Goal: Task Accomplishment & Management: Use online tool/utility

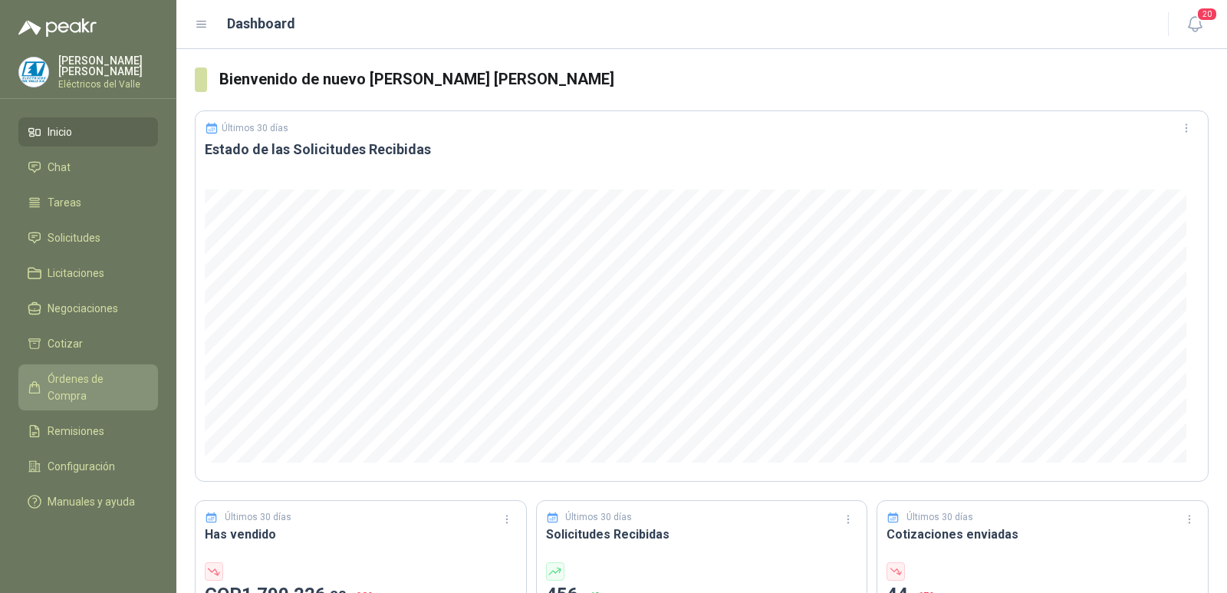
click at [81, 373] on span "Órdenes de Compra" at bounding box center [96, 387] width 96 height 34
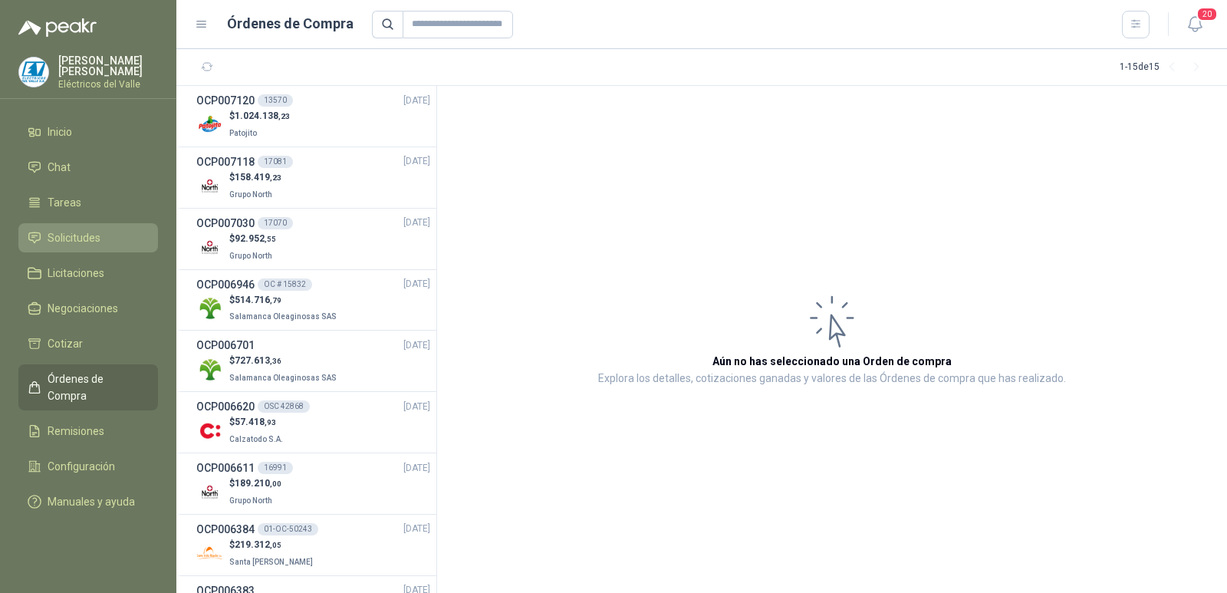
click at [93, 231] on span "Solicitudes" at bounding box center [74, 237] width 53 height 17
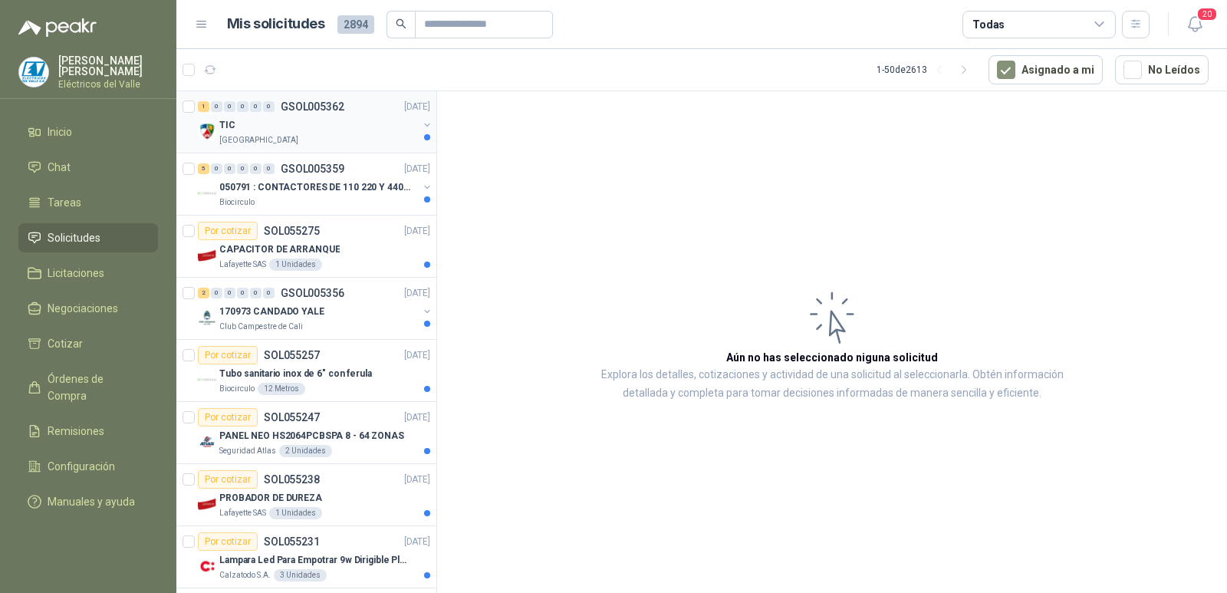
click at [336, 137] on div "[GEOGRAPHIC_DATA]" at bounding box center [318, 140] width 199 height 12
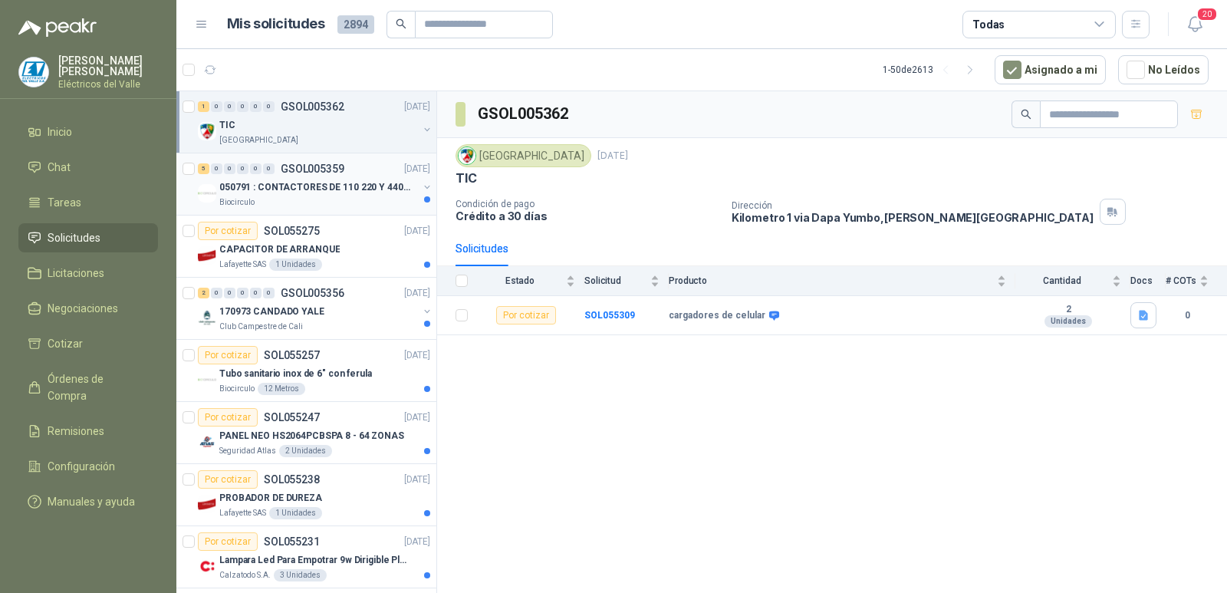
click at [293, 190] on p "050791 : CONTACTORES DE 110 220 Y 440 V" at bounding box center [314, 187] width 191 height 15
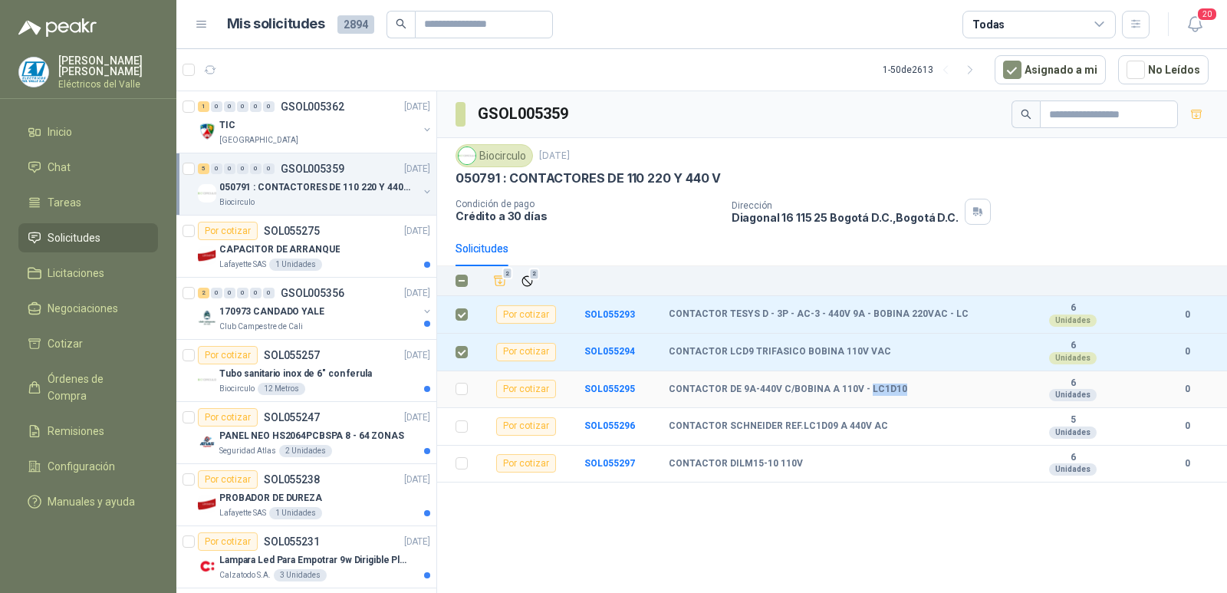
drag, startPoint x: 898, startPoint y: 387, endPoint x: 862, endPoint y: 390, distance: 36.2
click at [862, 390] on div "CONTACTOR DE 9A-440V C/BOBINA A 110V - LC1D10" at bounding box center [840, 390] width 342 height 12
copy b "LC1D10"
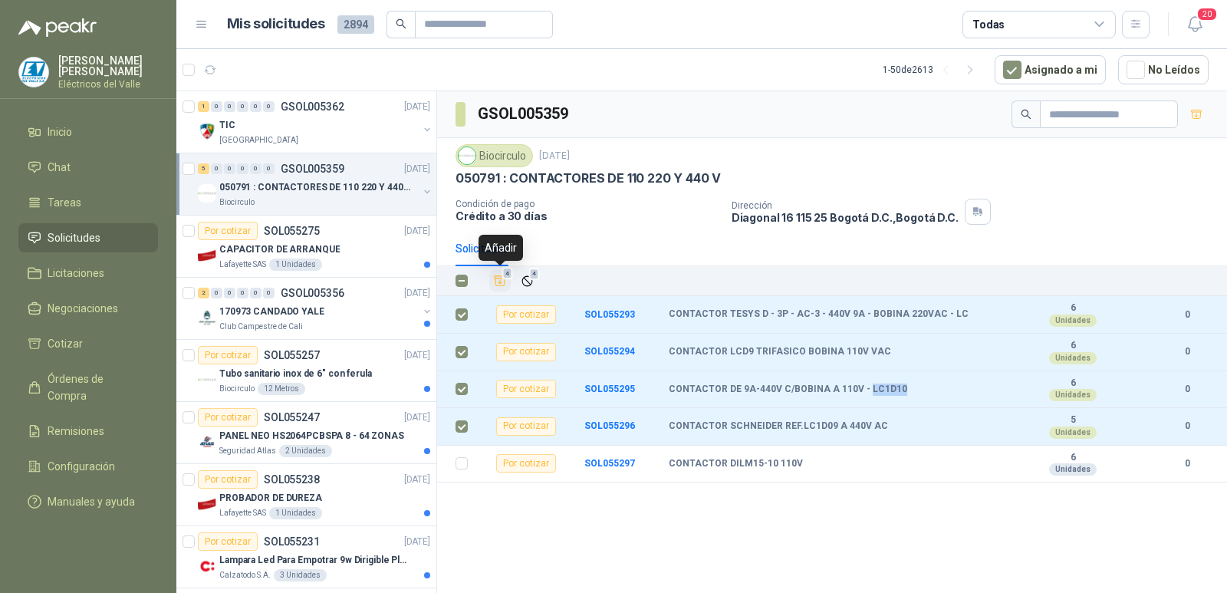
click at [498, 278] on icon "Añadir" at bounding box center [500, 281] width 14 height 14
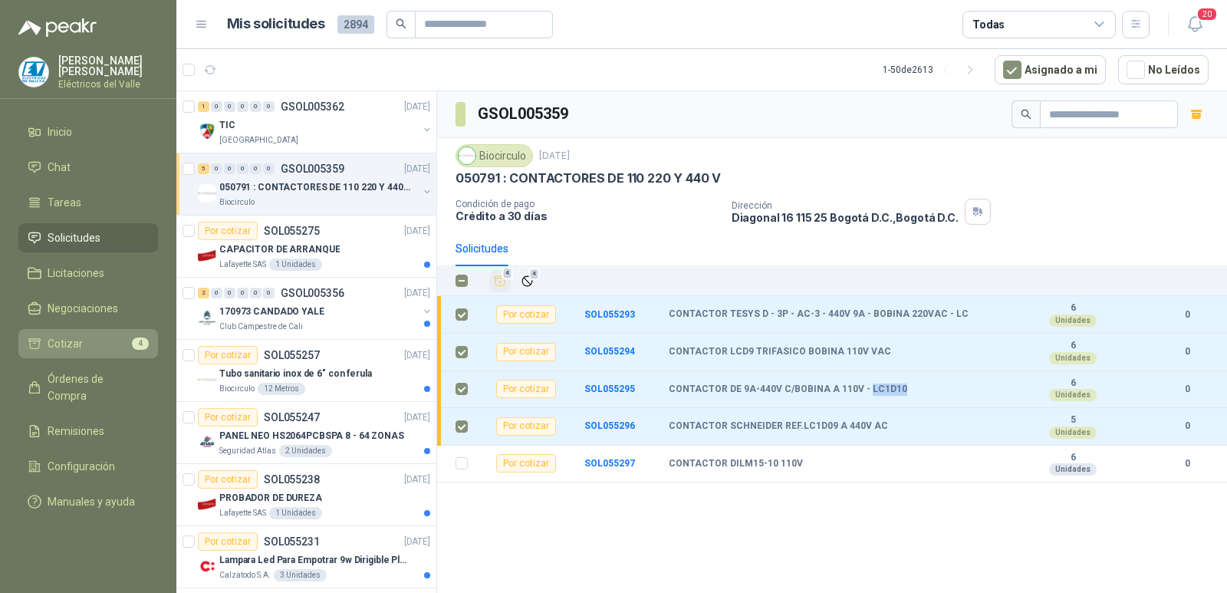
click at [94, 337] on li "Cotizar 4" at bounding box center [88, 343] width 121 height 17
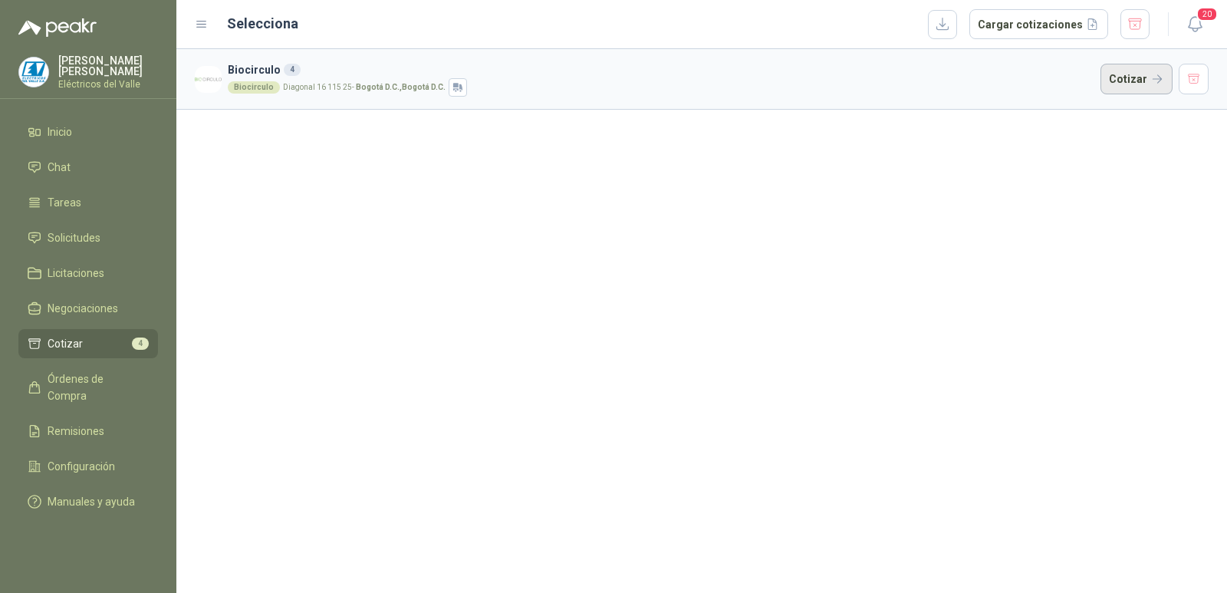
click at [1138, 72] on button "Cotizar" at bounding box center [1137, 79] width 72 height 31
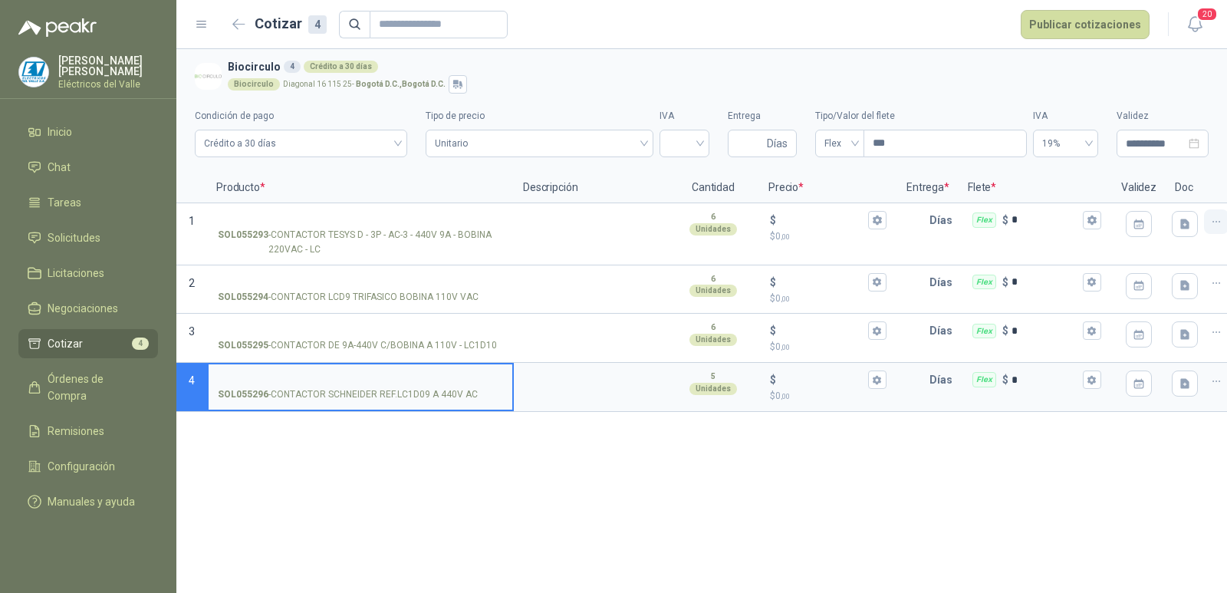
click at [1220, 223] on icon "button" at bounding box center [1216, 222] width 13 height 13
click at [1181, 187] on button "Eliminar cotización" at bounding box center [1162, 185] width 116 height 25
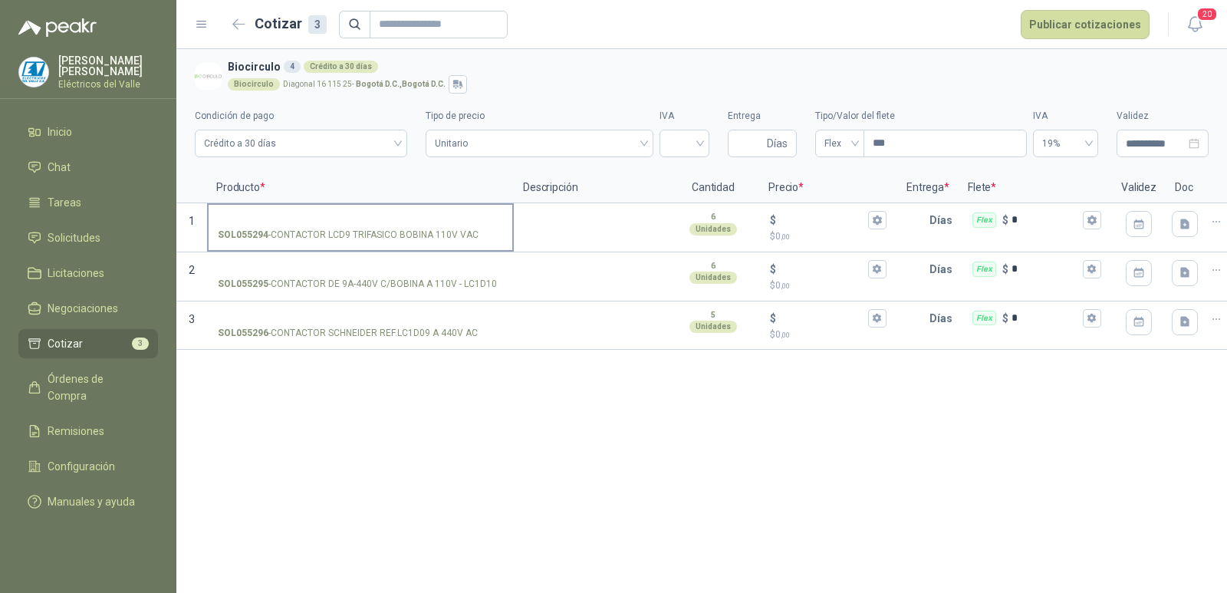
click at [372, 225] on input "SOL055294 - CONTACTOR LCD9 TRIFASICO BOBINA 110V VAC" at bounding box center [360, 221] width 285 height 12
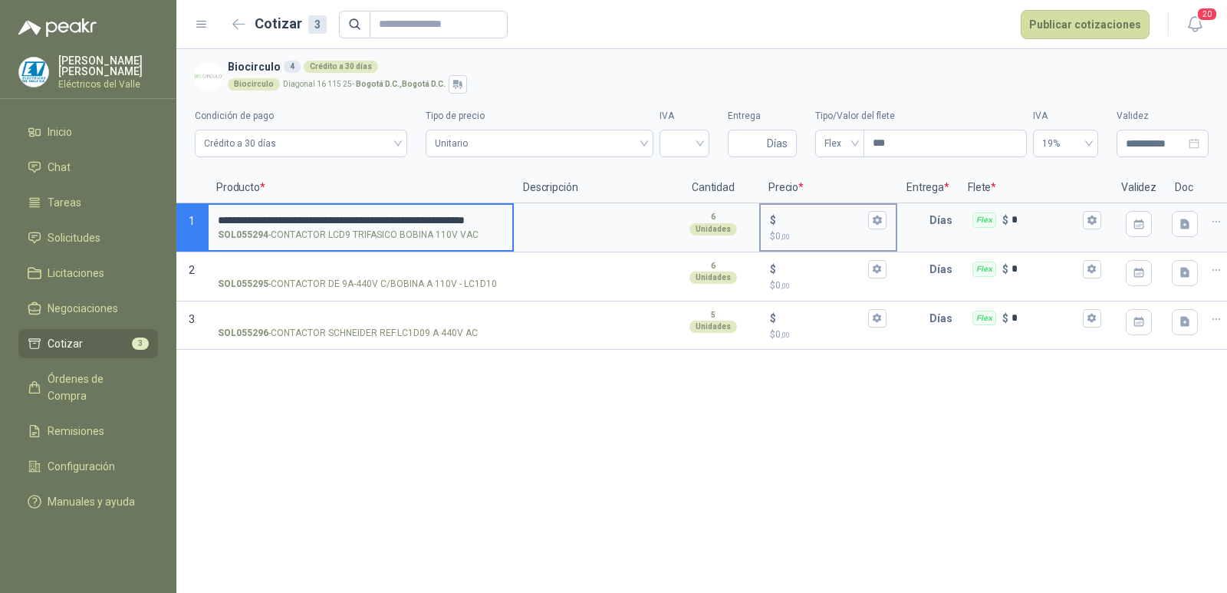
click at [814, 224] on input "$ $ 0 ,00" at bounding box center [822, 220] width 86 height 12
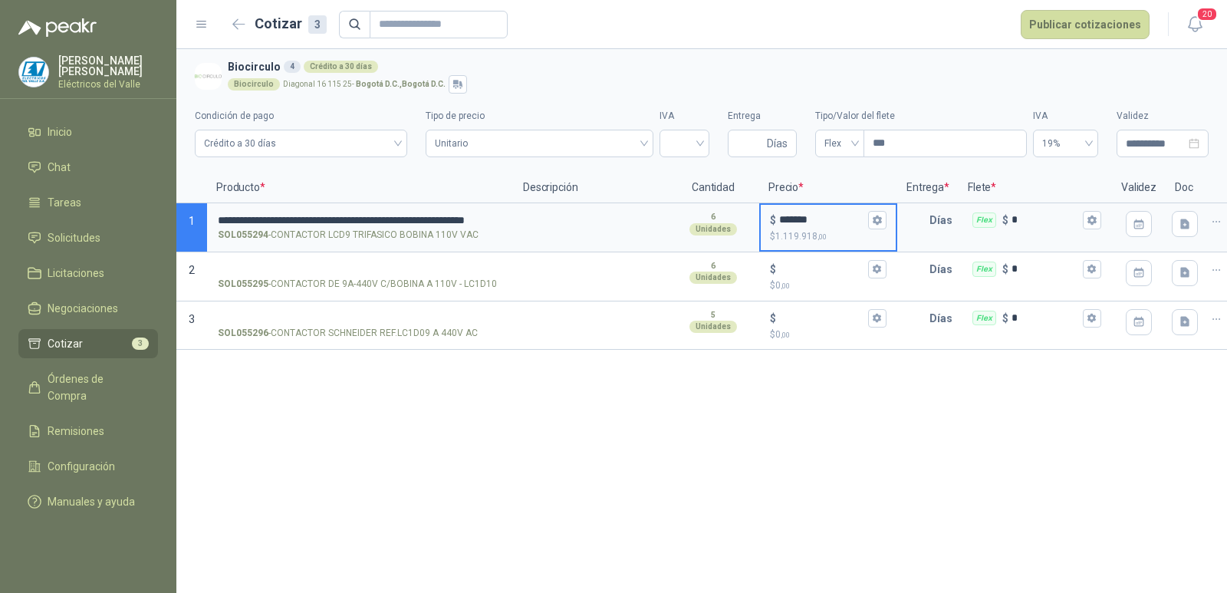
type input "*******"
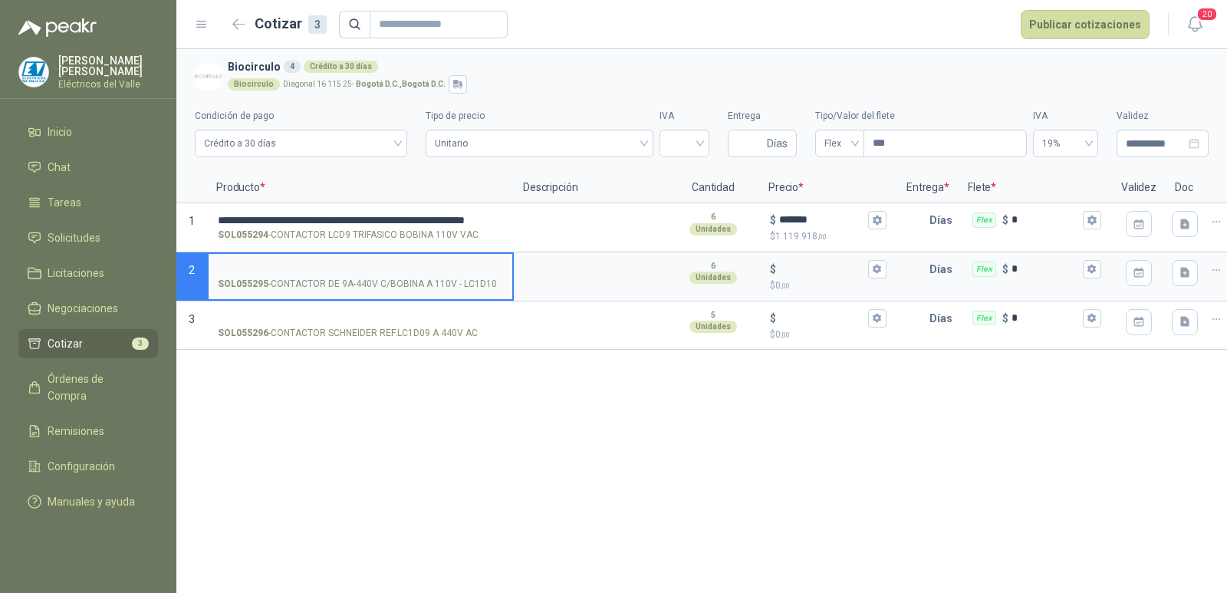
click at [382, 267] on input "SOL055295 - CONTACTOR DE 9A-440V C/BOBINA A 110V - LC1D10" at bounding box center [360, 270] width 285 height 12
click at [795, 263] on input "$ $ 0 ,00" at bounding box center [822, 269] width 86 height 12
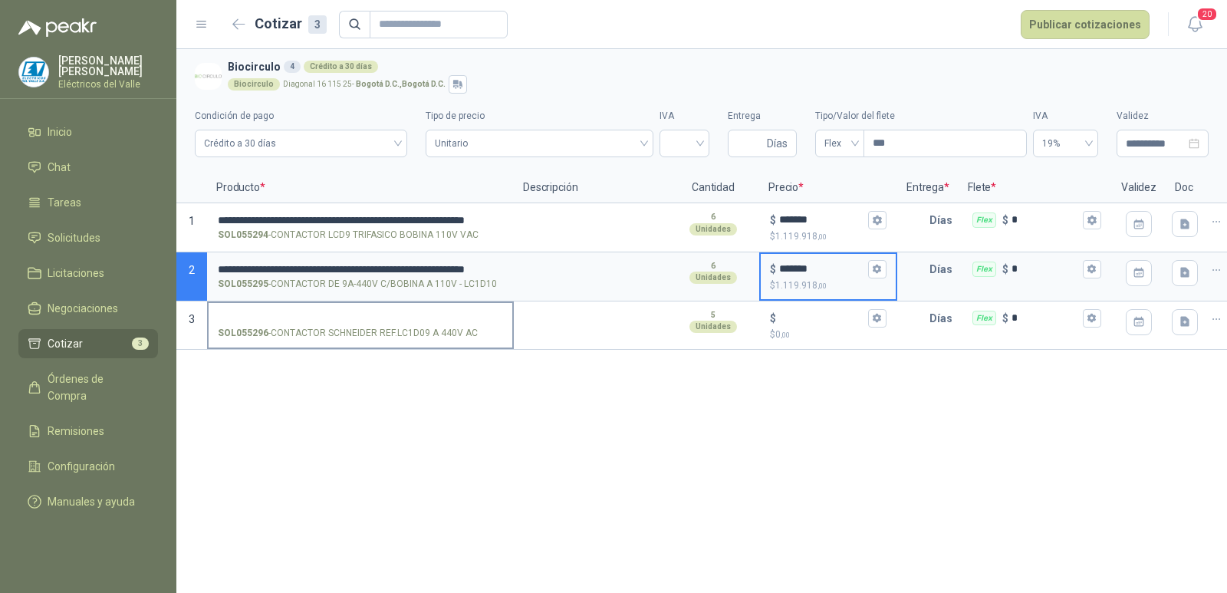
type input "*******"
click at [1217, 321] on icon "button" at bounding box center [1216, 319] width 13 height 13
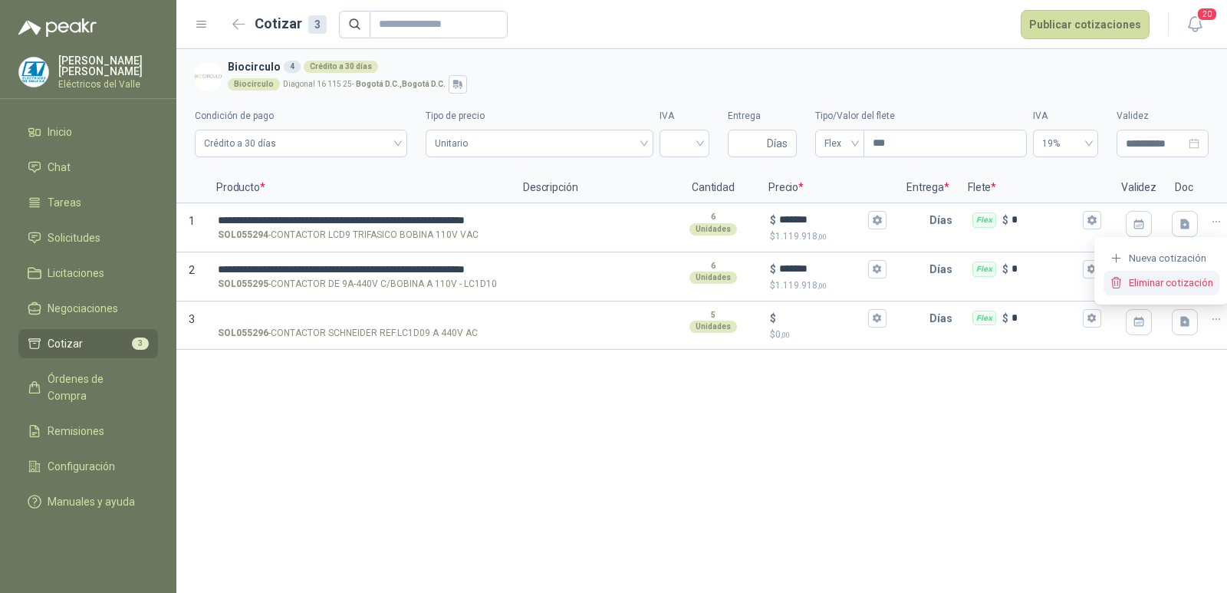
click at [1187, 284] on button "Eliminar cotización" at bounding box center [1162, 283] width 116 height 25
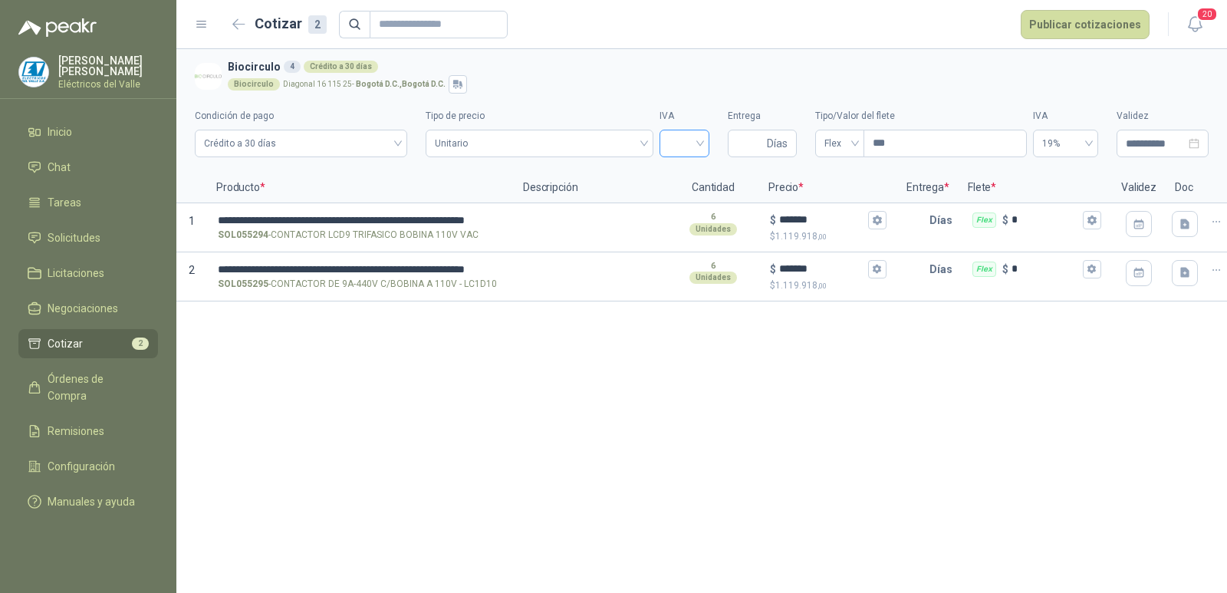
click at [690, 143] on input "search" at bounding box center [684, 141] width 31 height 23
click at [688, 174] on div "19%" at bounding box center [684, 175] width 25 height 17
click at [757, 142] on input "Entrega" at bounding box center [750, 143] width 27 height 26
type input "*"
click at [739, 74] on div "Biocirculo 4 Crédito a 30 [PERSON_NAME] Biocirculo Diagonal 16 115 25 - Bogotá …" at bounding box center [715, 75] width 975 height 35
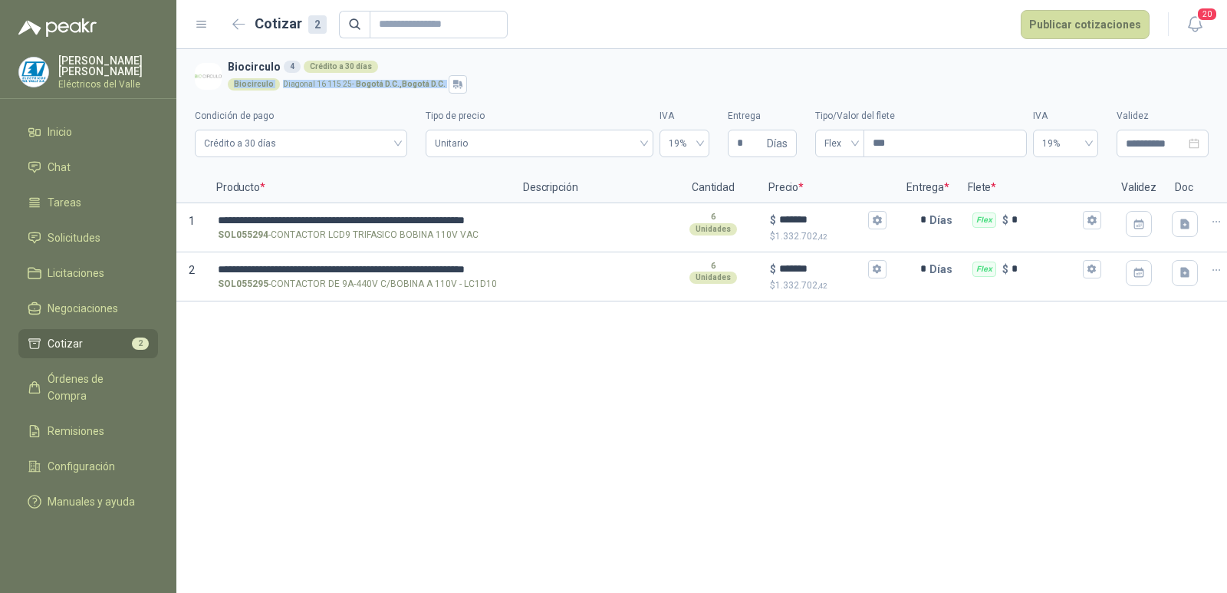
click at [660, 80] on div "Biocirculo Diagonal 16 115 25 - Bogotá D.C. , [GEOGRAPHIC_DATA] D.C." at bounding box center [715, 84] width 975 height 18
click at [1068, 23] on button "Publicar cotizaciones" at bounding box center [1085, 24] width 129 height 29
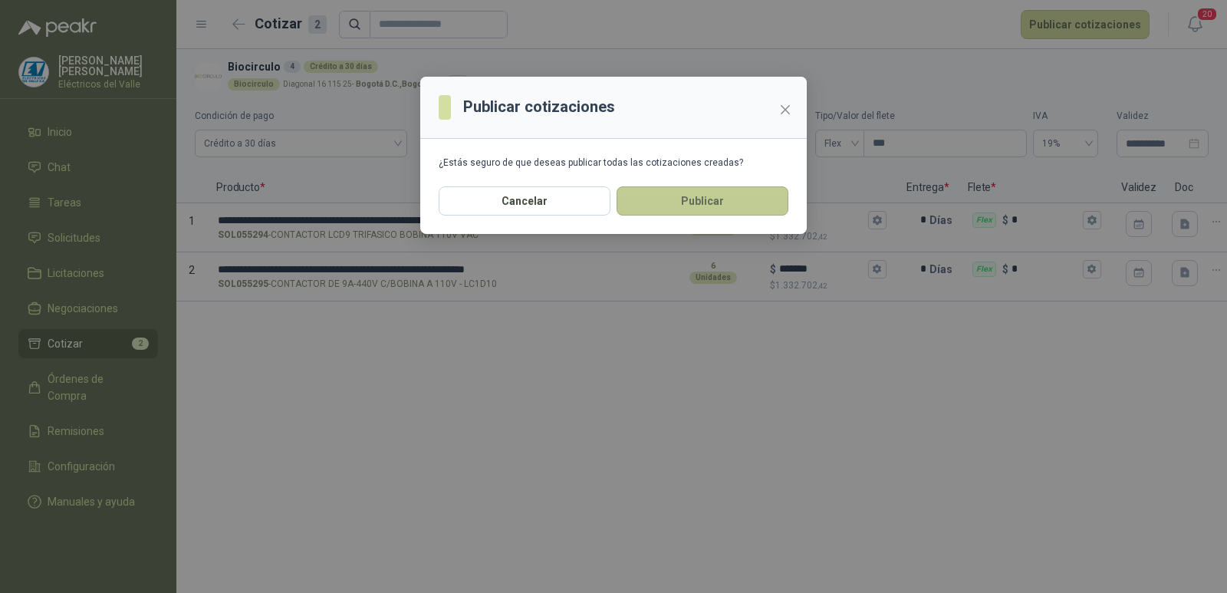
click at [728, 202] on button "Publicar" at bounding box center [703, 200] width 172 height 29
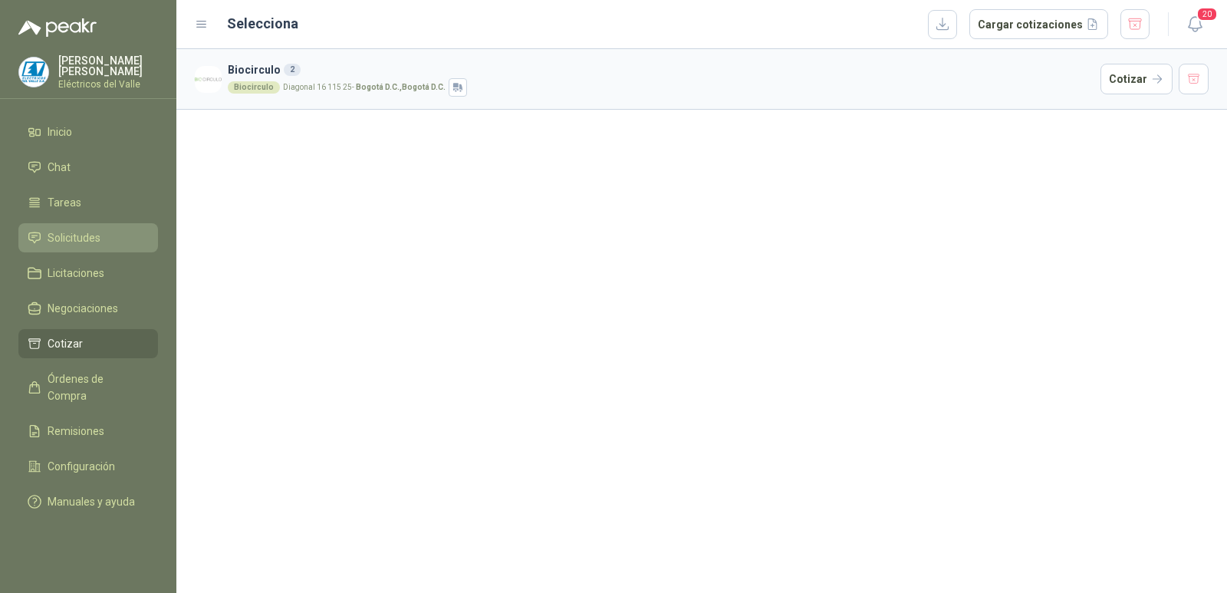
click at [80, 233] on span "Solicitudes" at bounding box center [74, 237] width 53 height 17
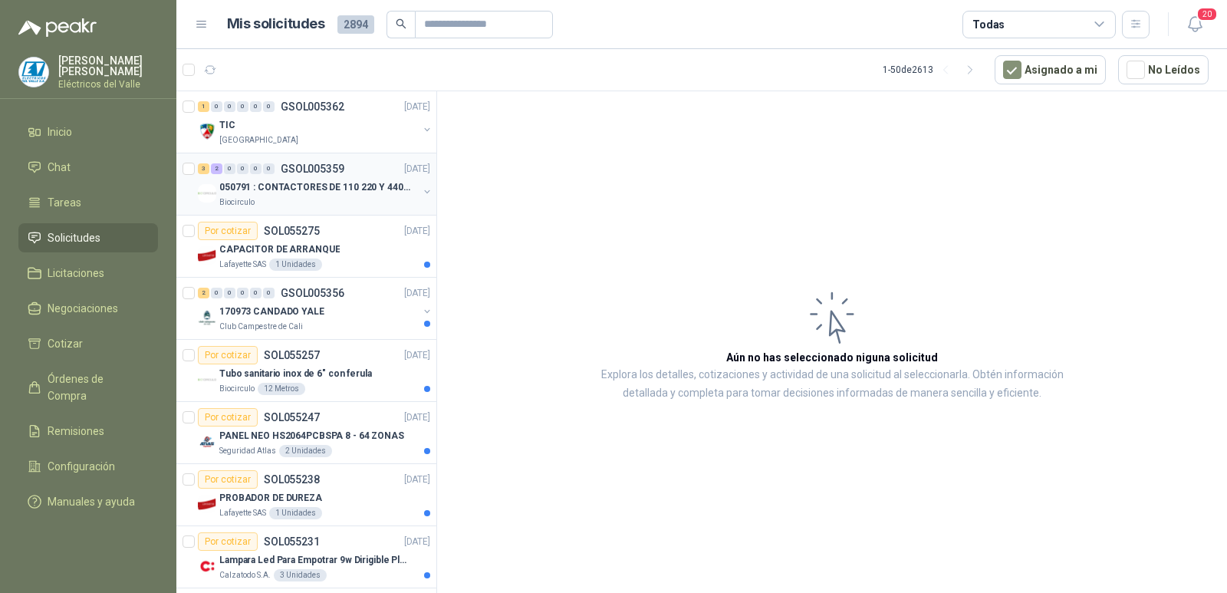
click at [305, 177] on div "3 2 0 0 0 0 GSOL005359 [DATE]" at bounding box center [315, 169] width 235 height 18
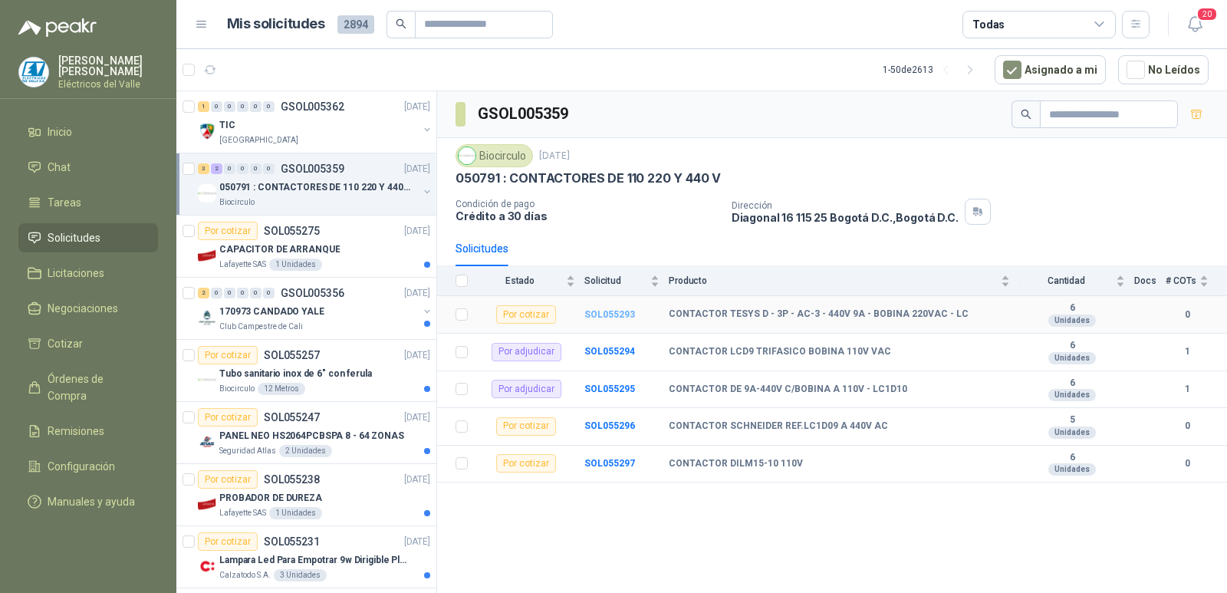
click at [601, 309] on b "SOL055293" at bounding box center [609, 314] width 51 height 11
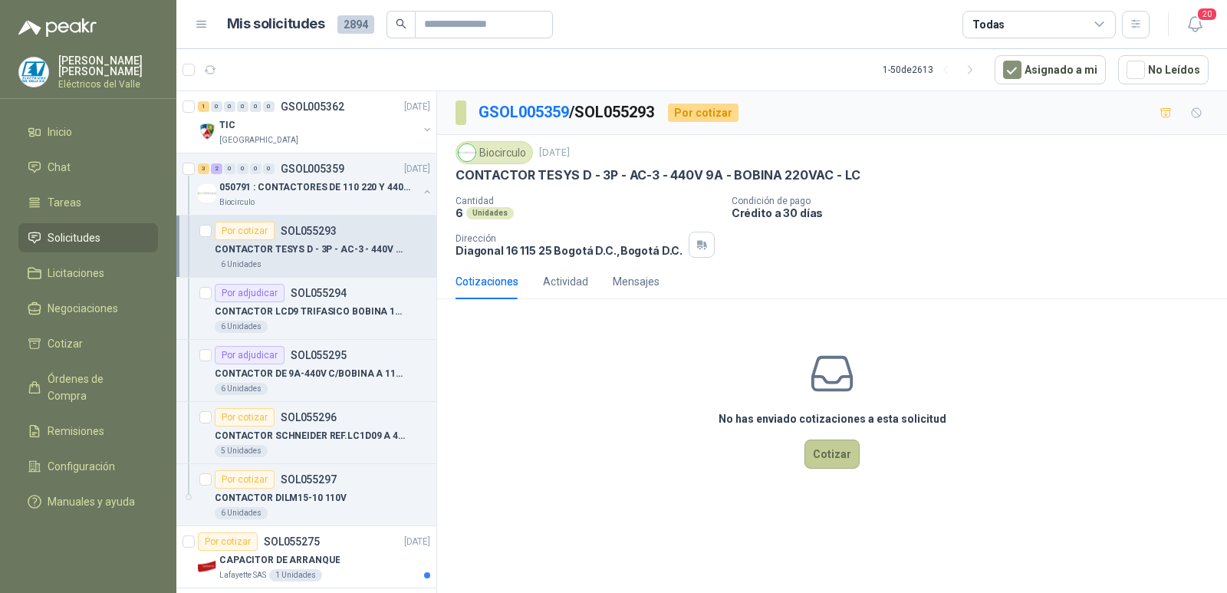
click at [822, 457] on button "Cotizar" at bounding box center [832, 454] width 55 height 29
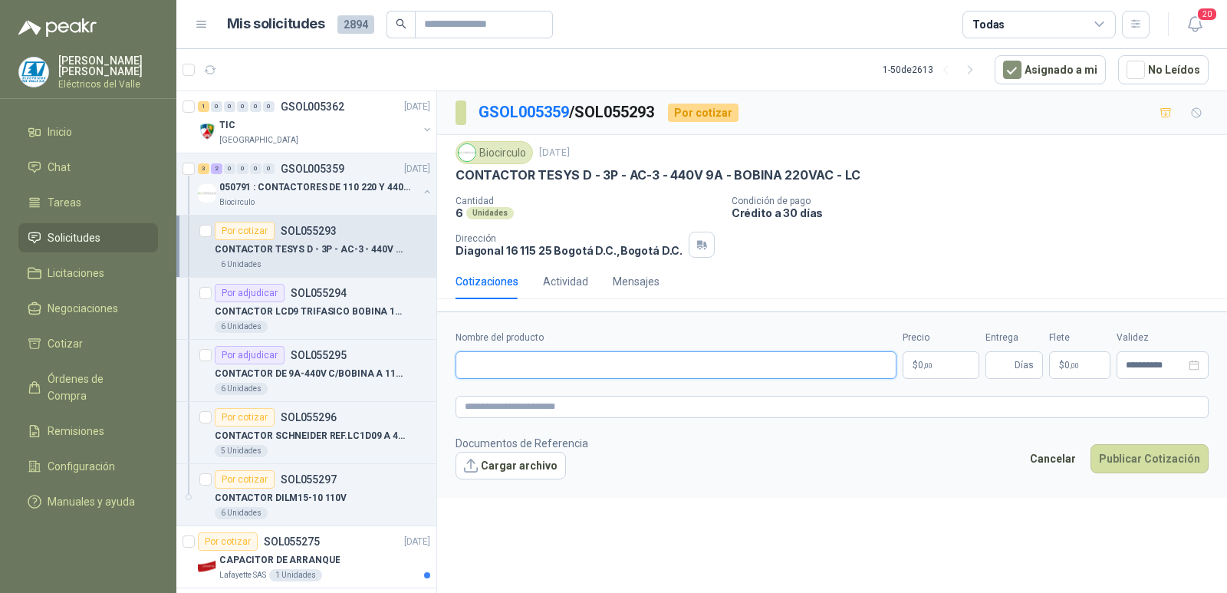
click at [545, 374] on input "Nombre del producto" at bounding box center [676, 365] width 441 height 28
click at [489, 364] on input "Nombre del producto" at bounding box center [676, 365] width 441 height 28
paste input "**********"
type input "**********"
click at [1000, 362] on input "Entrega" at bounding box center [1003, 365] width 17 height 26
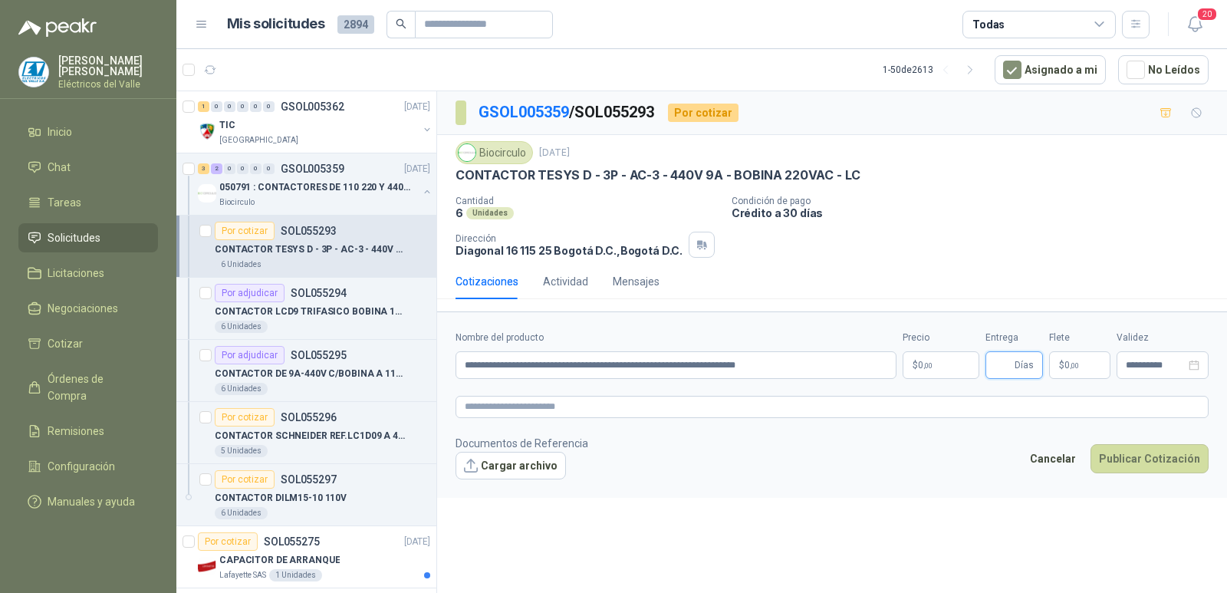
type input "*"
click at [941, 363] on p "$ 0 ,00" at bounding box center [941, 365] width 77 height 28
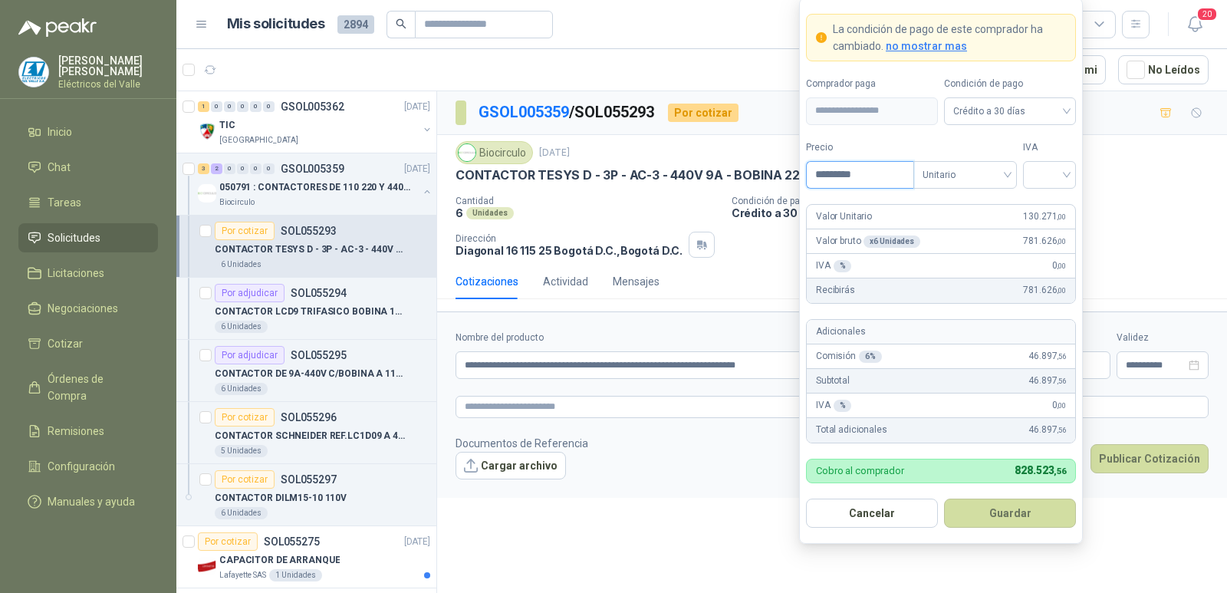
type input "*********"
click at [1057, 176] on input "search" at bounding box center [1049, 173] width 35 height 23
click at [1042, 203] on div "19%" at bounding box center [1050, 206] width 28 height 17
click at [1006, 517] on button "Guardar" at bounding box center [1010, 513] width 132 height 29
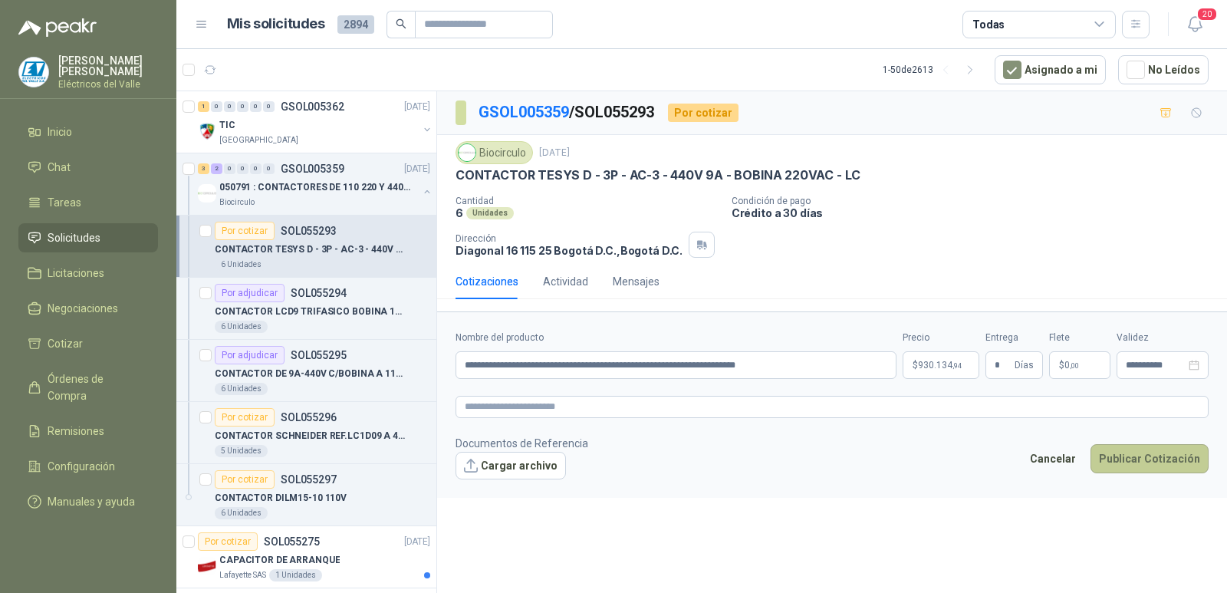
click at [1167, 463] on button "Publicar Cotización" at bounding box center [1150, 458] width 118 height 29
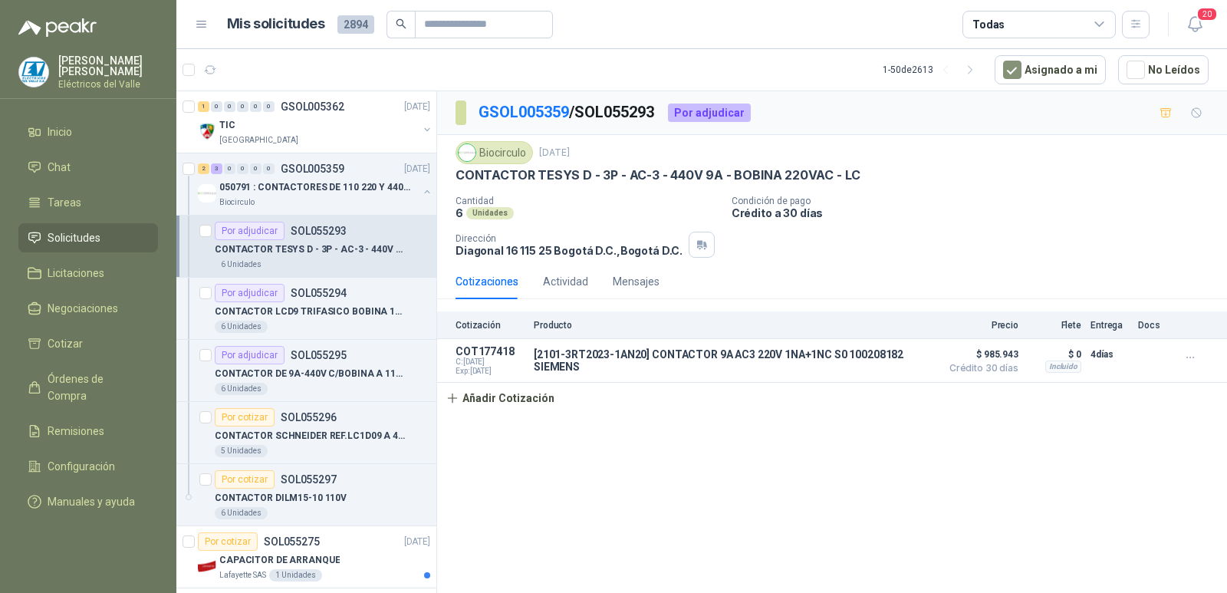
click at [92, 242] on span "Solicitudes" at bounding box center [74, 237] width 53 height 17
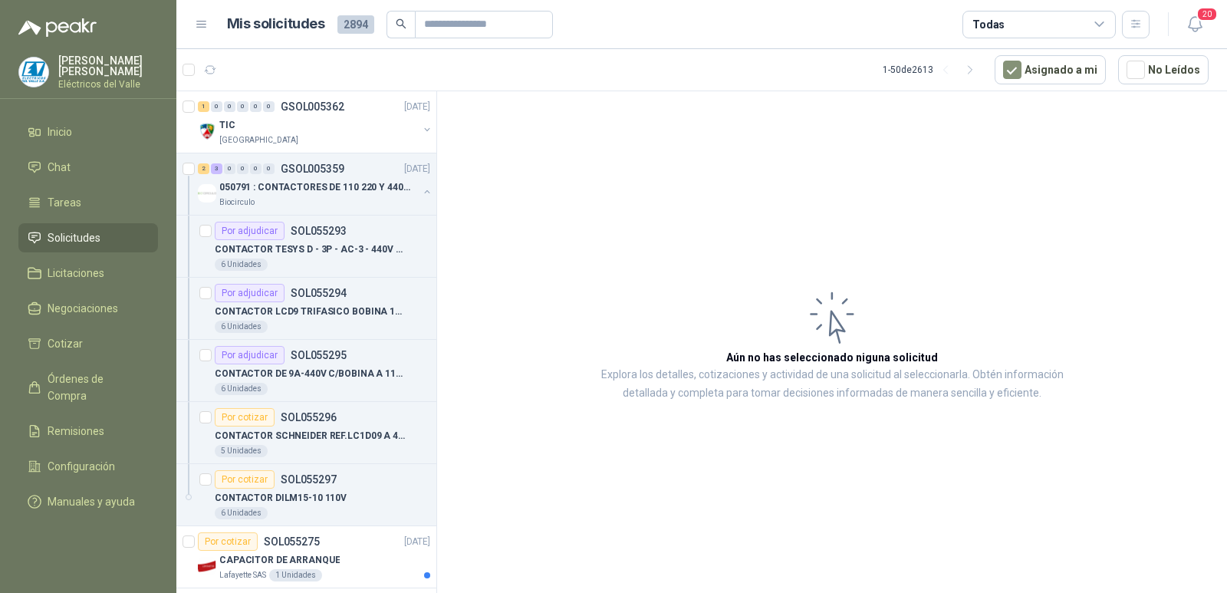
click at [107, 235] on li "Solicitudes" at bounding box center [88, 237] width 121 height 17
click at [272, 162] on div "2 3 0 0 0 0 GSOL005359 [DATE]" at bounding box center [315, 169] width 235 height 18
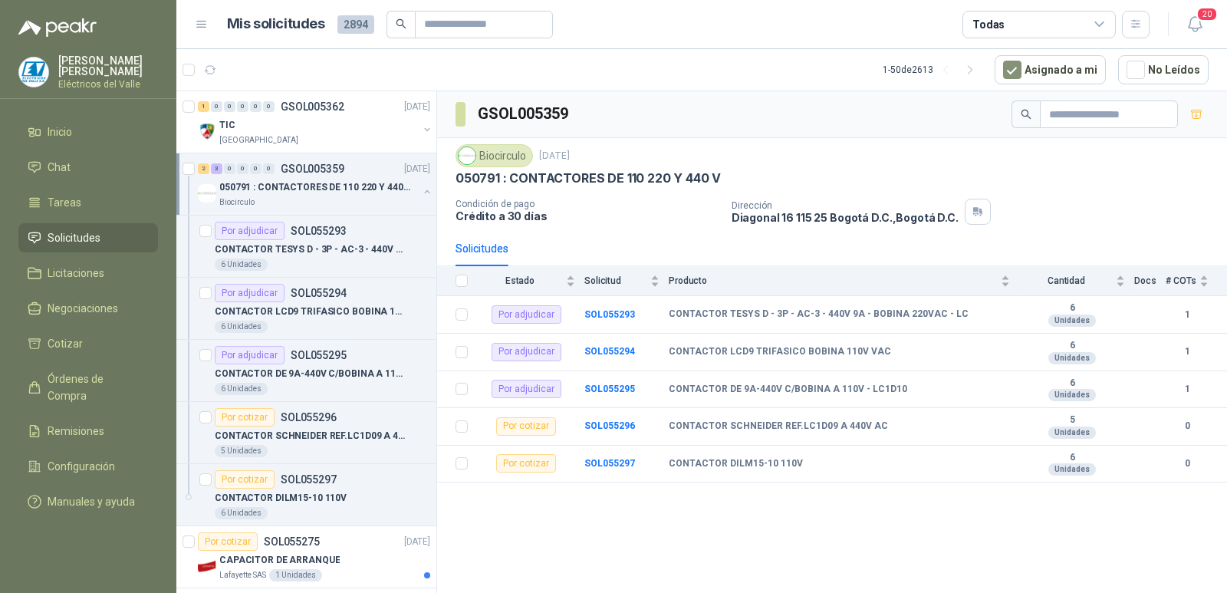
click at [334, 165] on p "GSOL005359" at bounding box center [313, 168] width 64 height 11
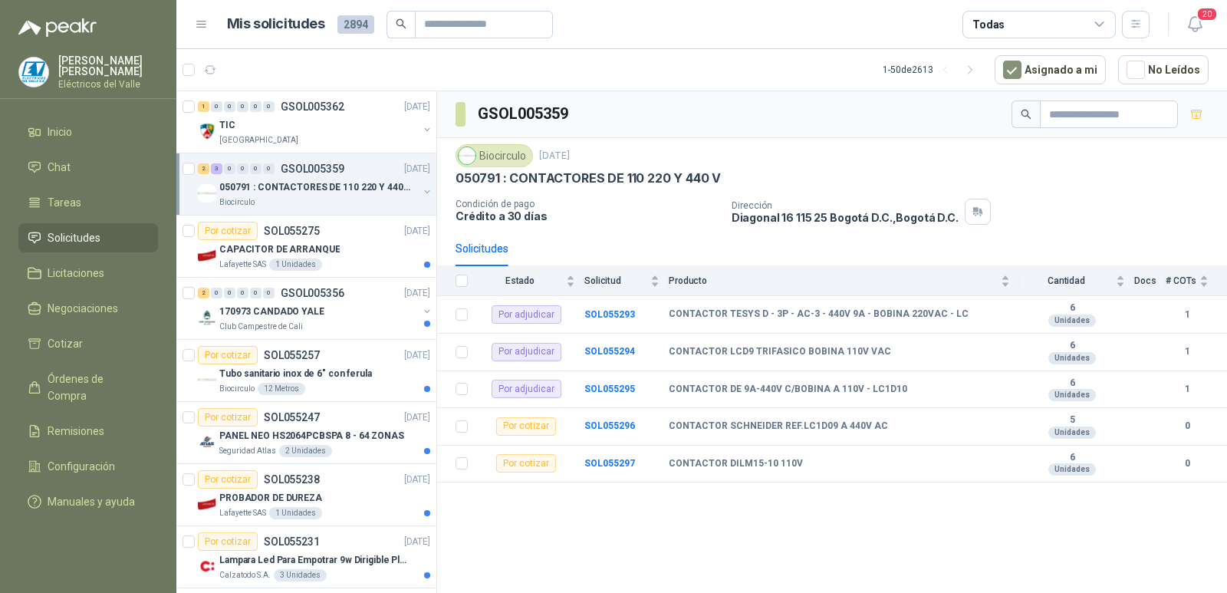
click at [334, 165] on p "GSOL005359" at bounding box center [313, 168] width 64 height 11
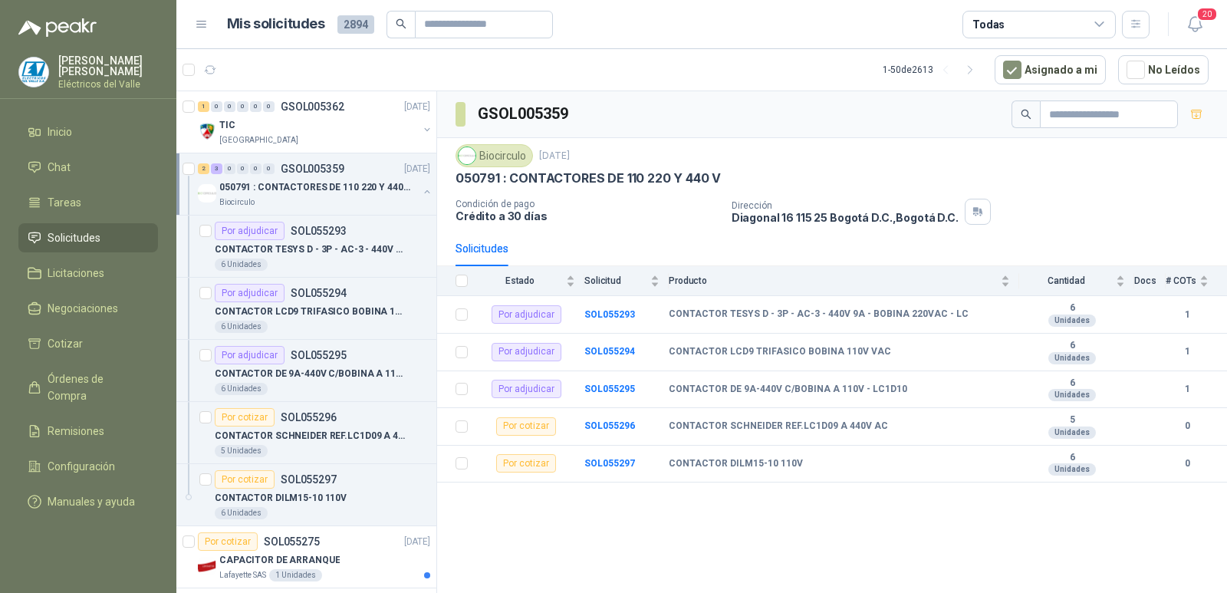
click at [308, 166] on p "GSOL005359" at bounding box center [313, 168] width 64 height 11
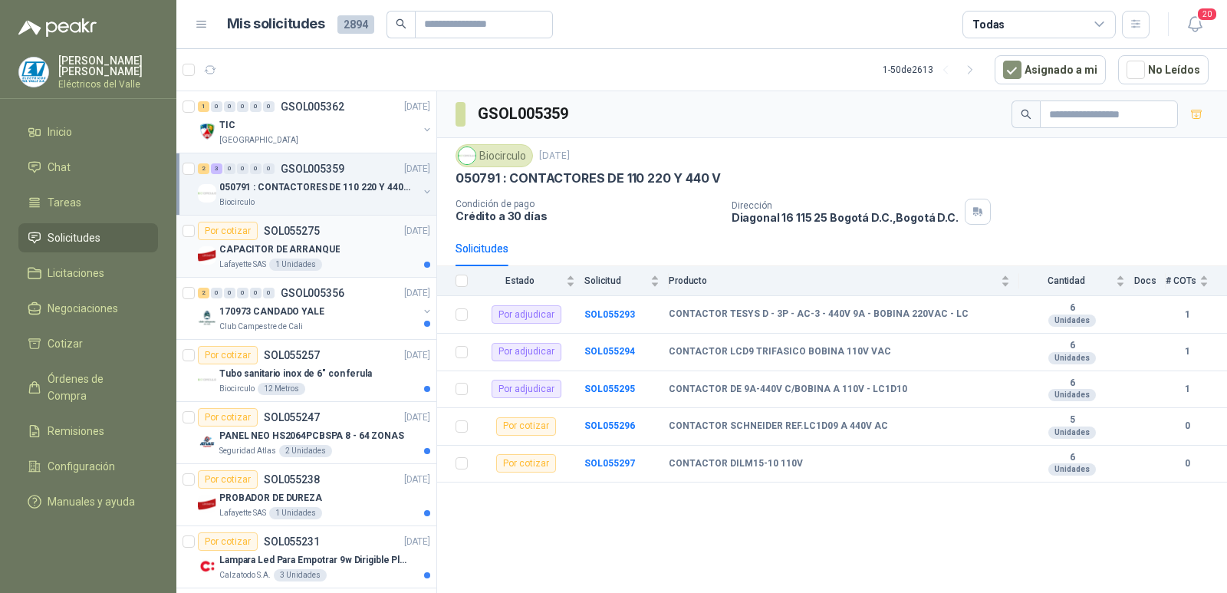
click at [338, 235] on div "Por cotizar SOL055275 [DATE]" at bounding box center [314, 231] width 232 height 18
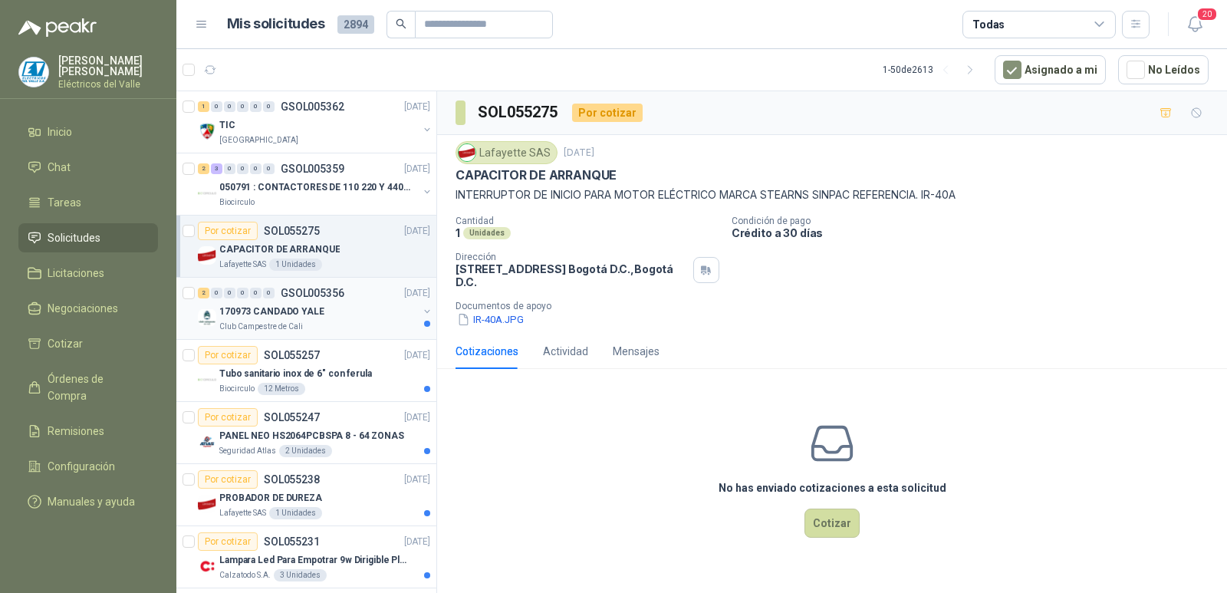
click at [323, 305] on div "170973 CANDADO YALE" at bounding box center [318, 311] width 199 height 18
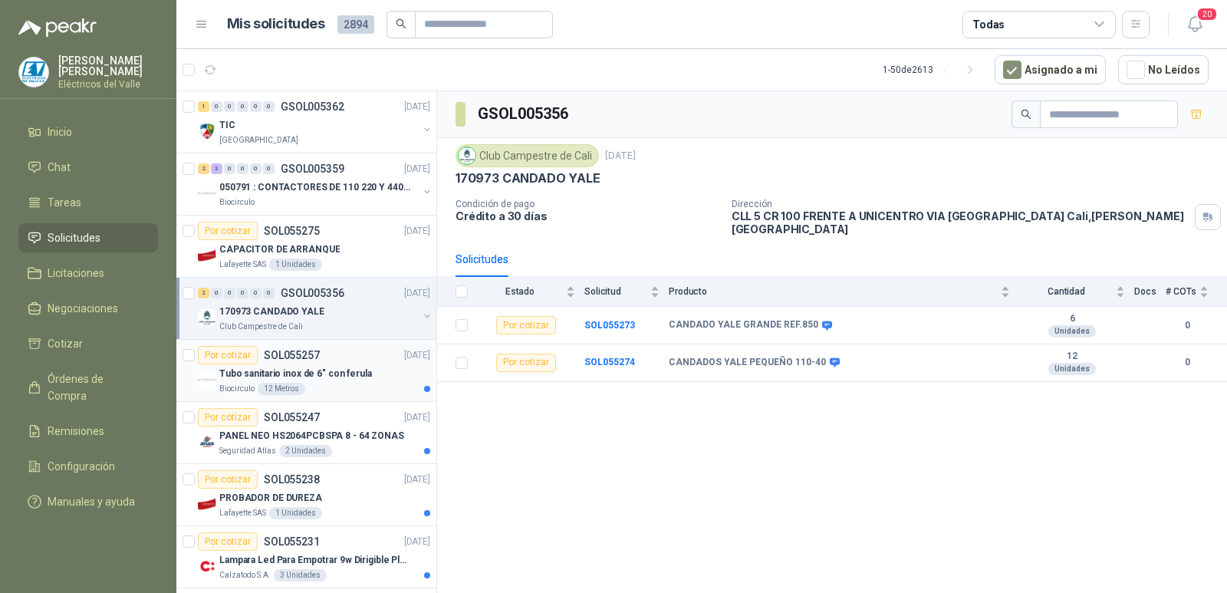
click at [295, 368] on p "Tubo sanitario inox de 6" con ferula" at bounding box center [295, 374] width 153 height 15
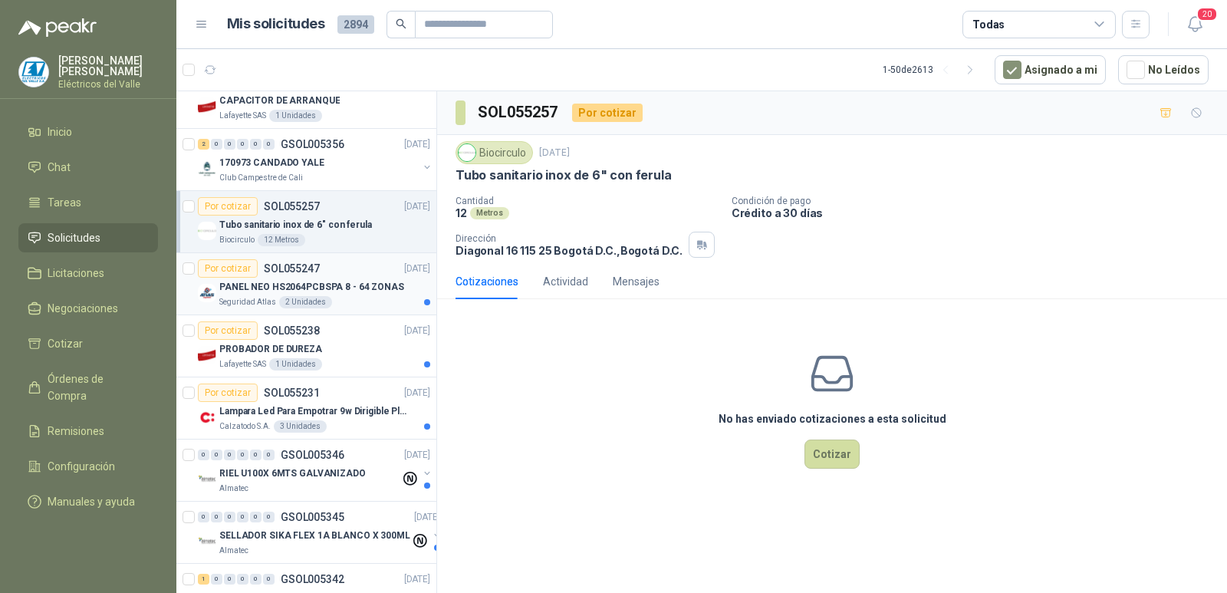
scroll to position [153, 0]
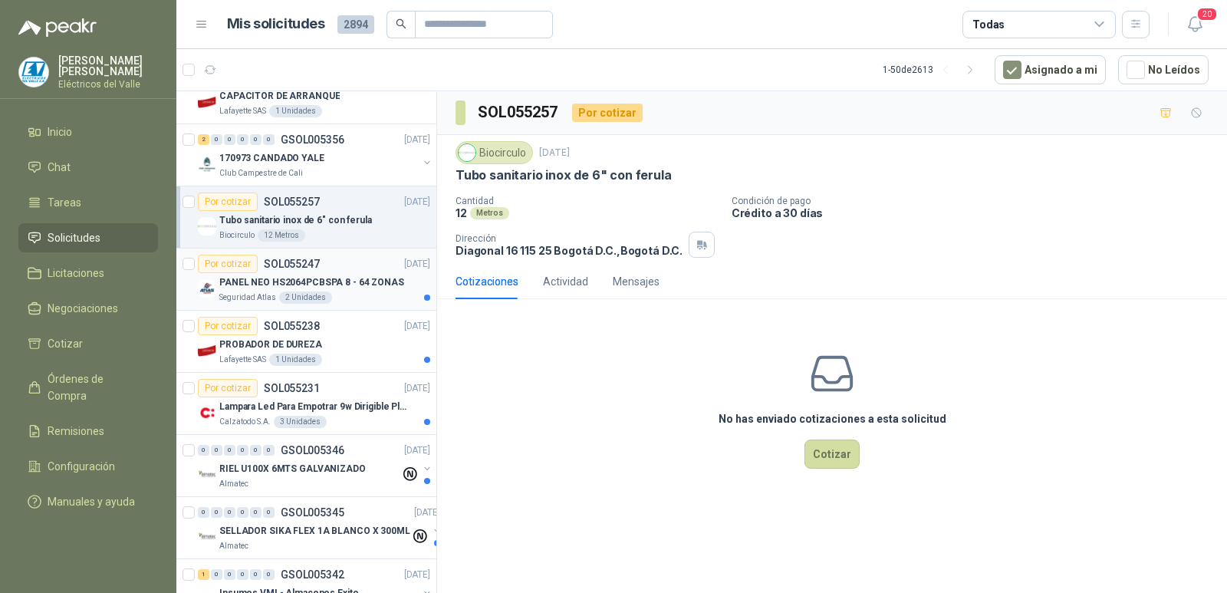
click at [326, 282] on p "PANEL NEO HS2064PCBSPA 8 - 64 ZONAS" at bounding box center [311, 282] width 185 height 15
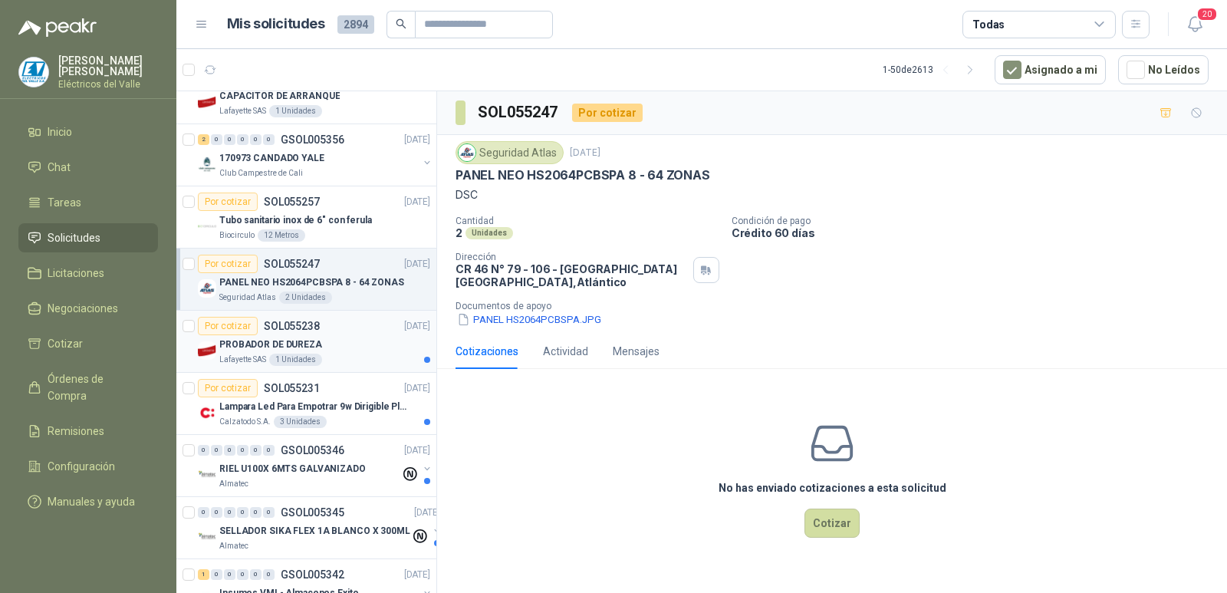
click at [317, 344] on p "PROBADOR DE DUREZA" at bounding box center [270, 345] width 103 height 15
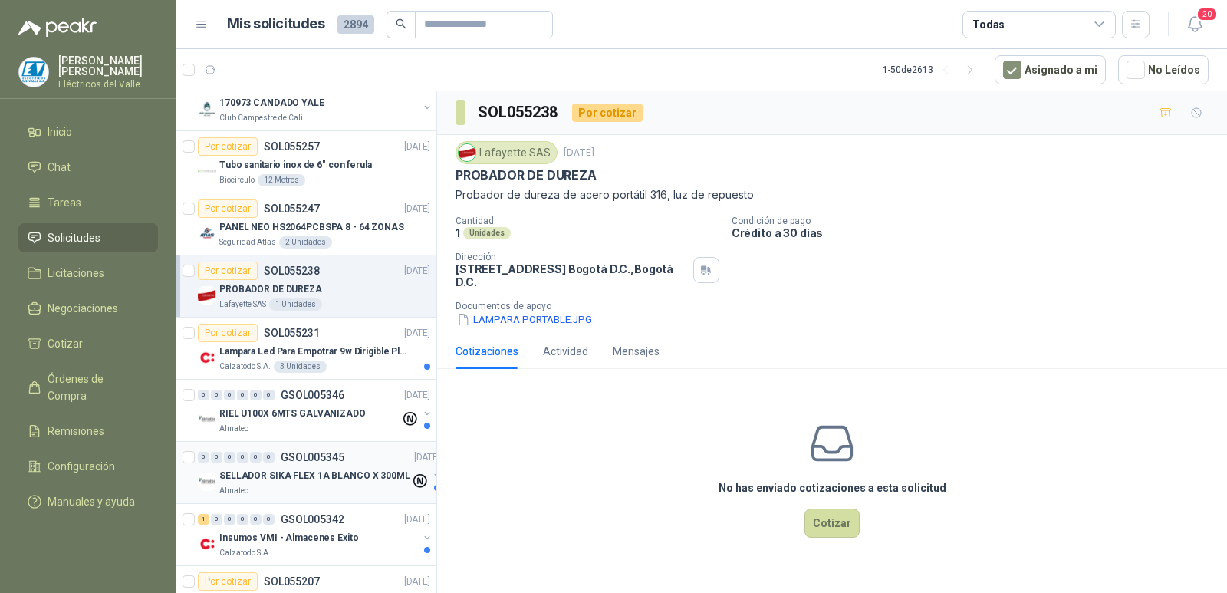
scroll to position [307, 0]
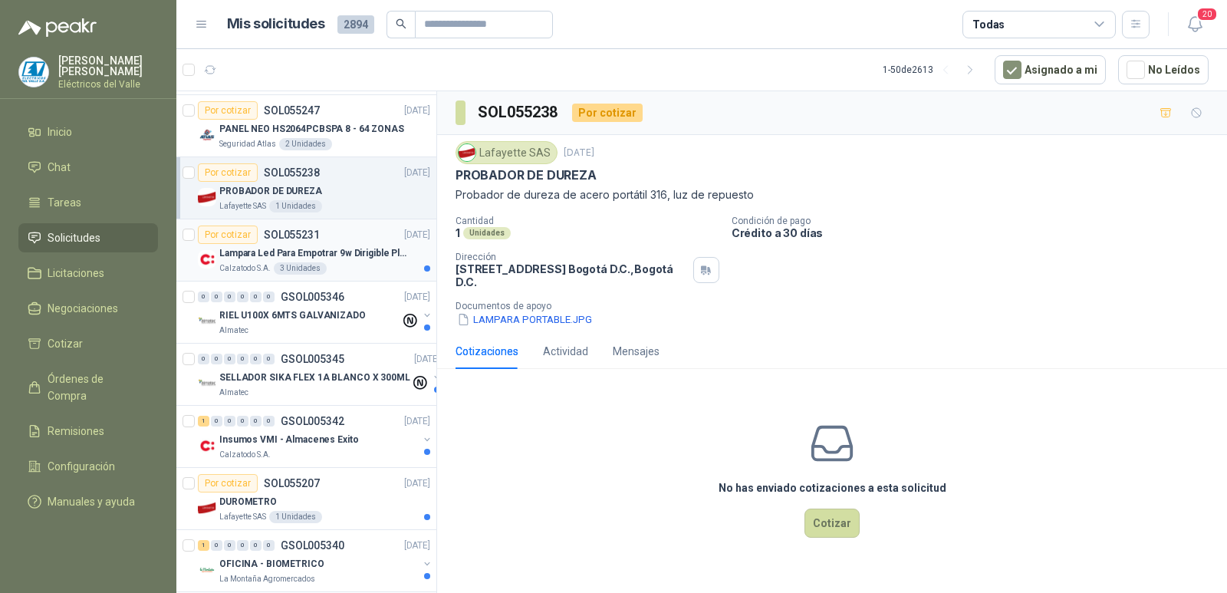
click at [344, 256] on p "Lampara Led Para Empotrar 9w Dirigible Plafon 11cm" at bounding box center [314, 253] width 191 height 15
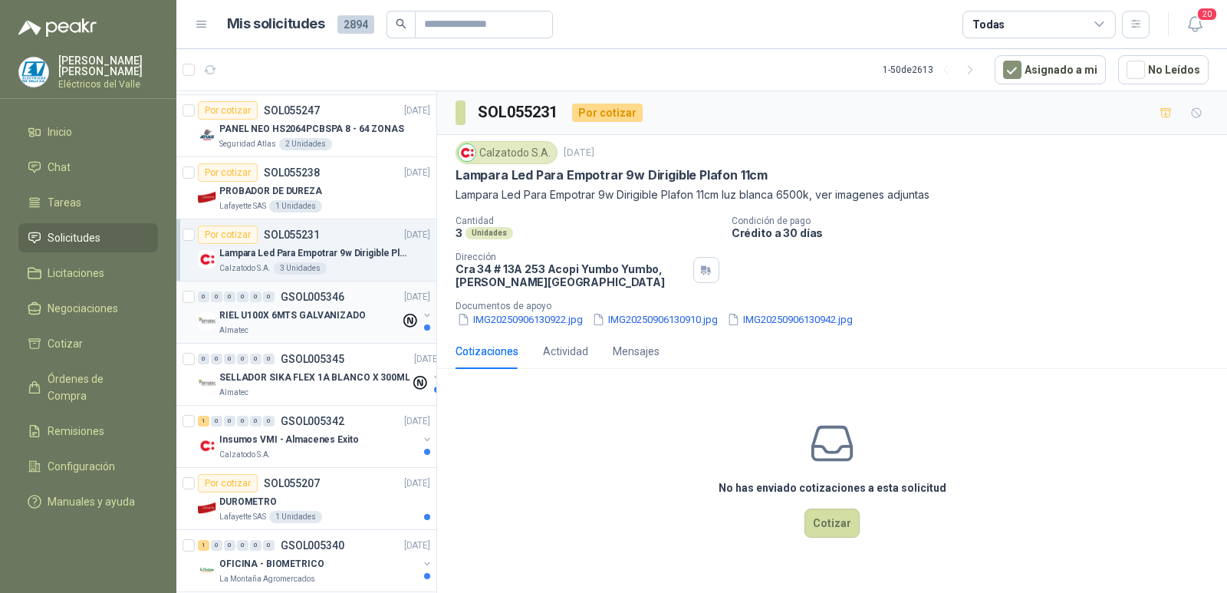
click at [299, 314] on p "RIEL U100X 6MTS GALVANIZADO" at bounding box center [292, 315] width 147 height 15
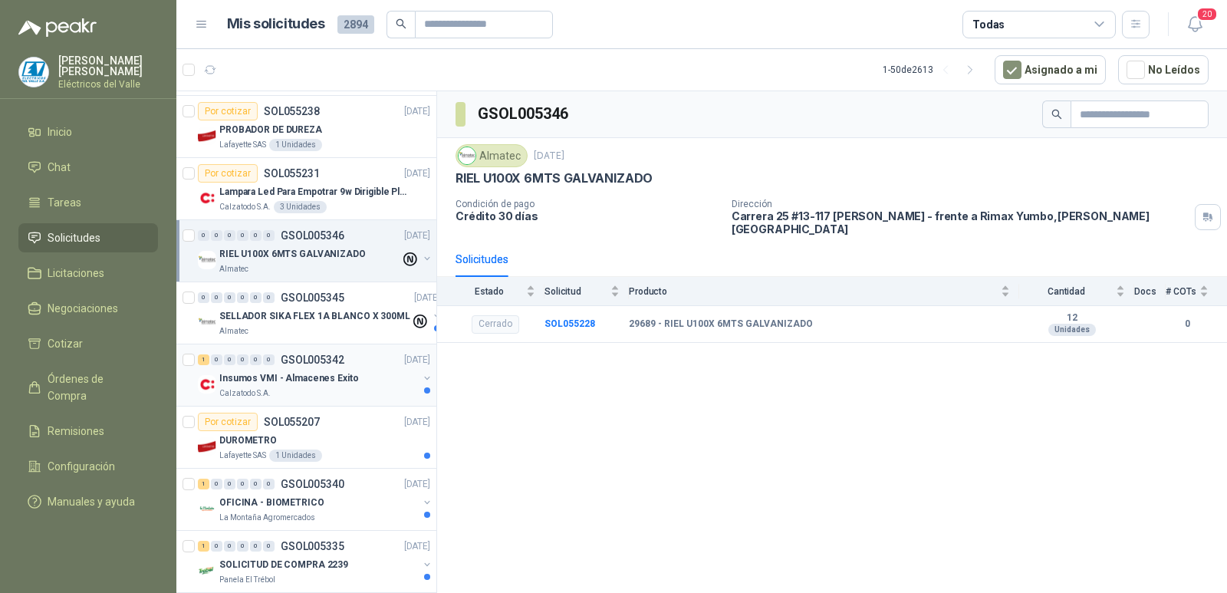
scroll to position [384, 0]
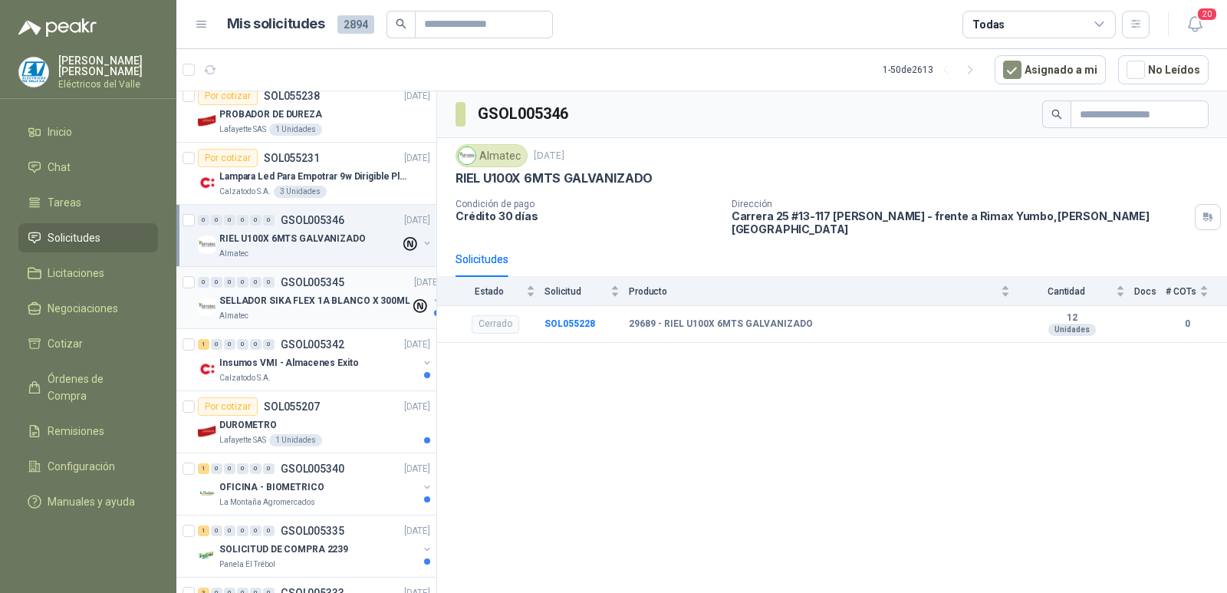
click at [316, 290] on div "0 0 0 0 0 0 GSOL005345 [DATE]" at bounding box center [320, 282] width 245 height 18
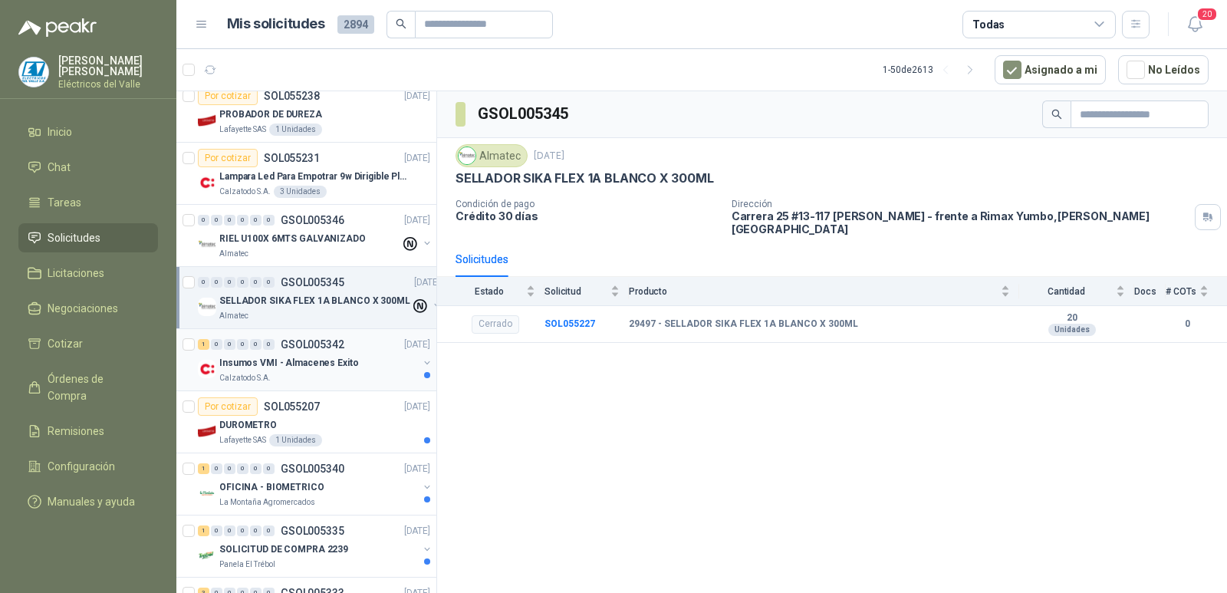
click at [328, 366] on p "Insumos VMI - Almacenes Exito" at bounding box center [289, 363] width 140 height 15
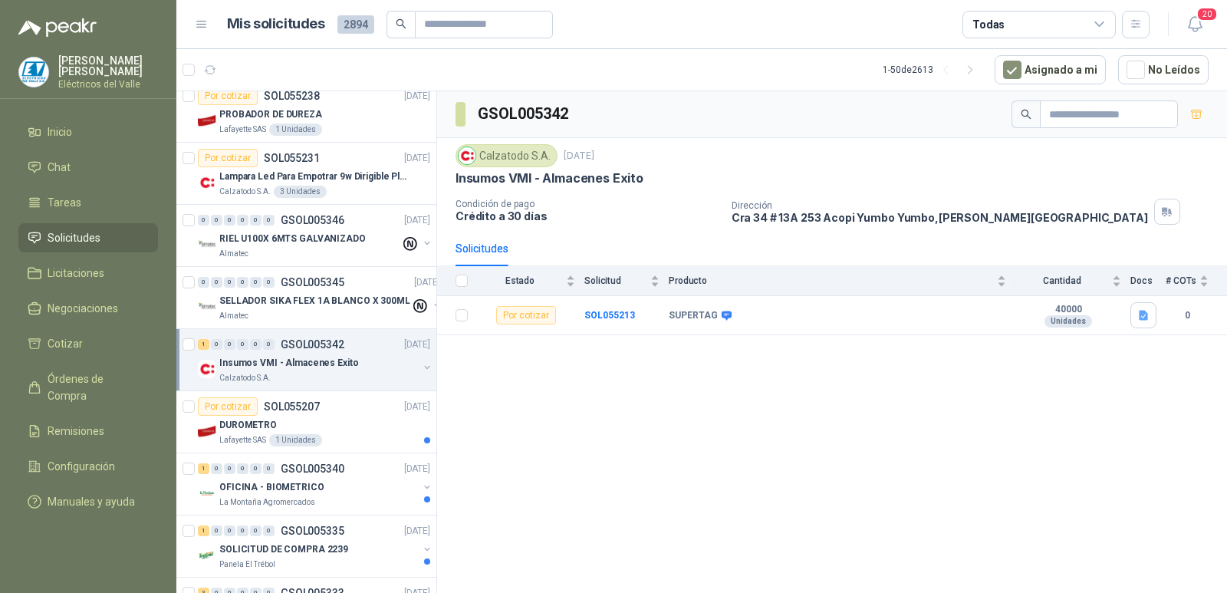
click at [310, 347] on p "GSOL005342" at bounding box center [313, 344] width 64 height 11
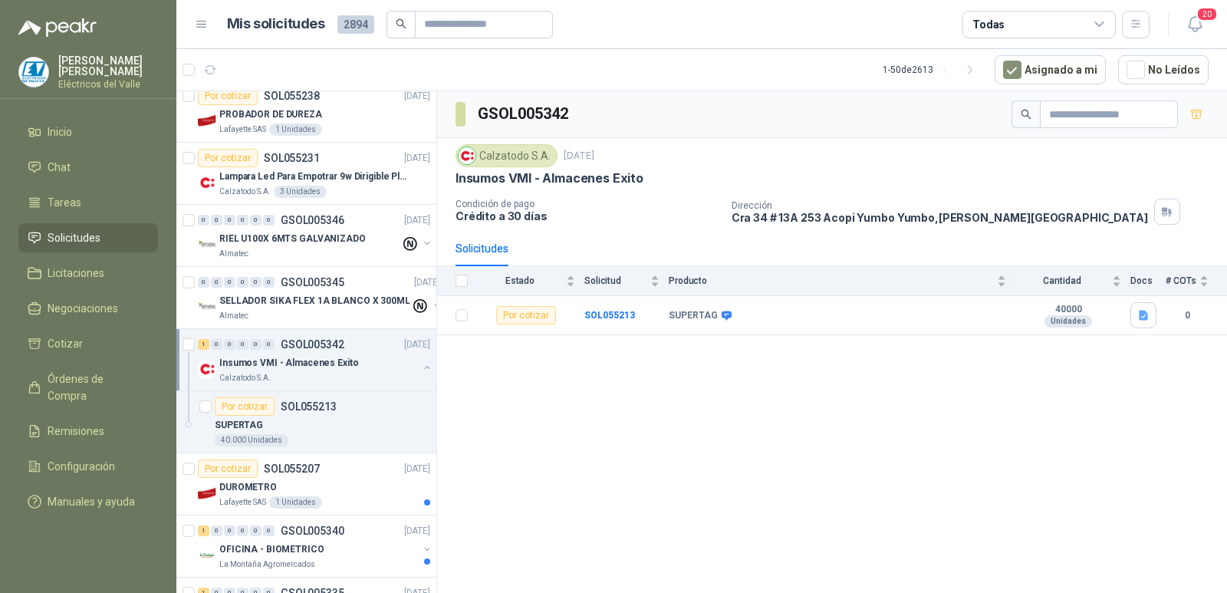
click at [288, 352] on div "1 0 0 0 0 0 GSOL005342 [DATE]" at bounding box center [315, 344] width 235 height 18
click at [298, 426] on div "DUROMETRO" at bounding box center [324, 425] width 211 height 18
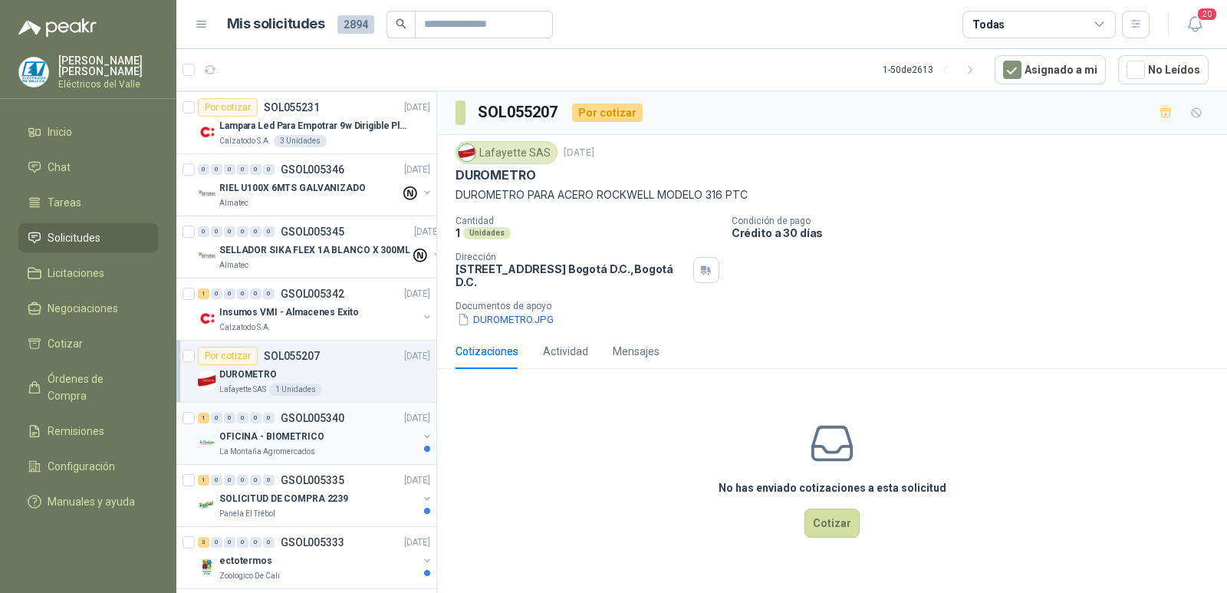
scroll to position [460, 0]
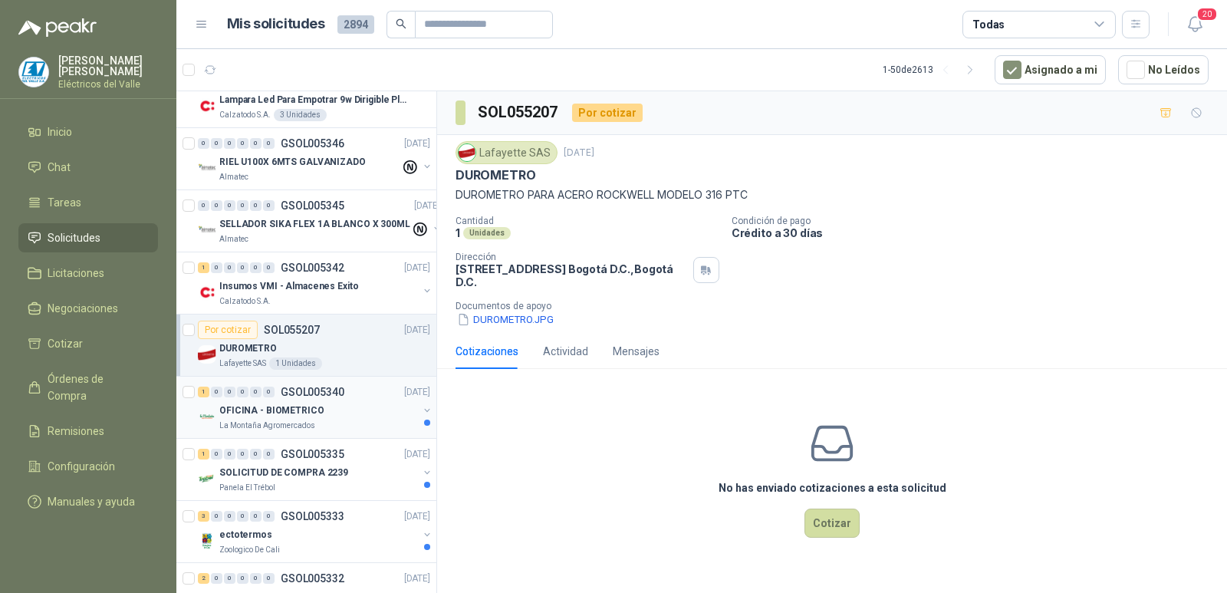
click at [323, 405] on div "OFICINA - BIOMETRICO" at bounding box center [318, 410] width 199 height 18
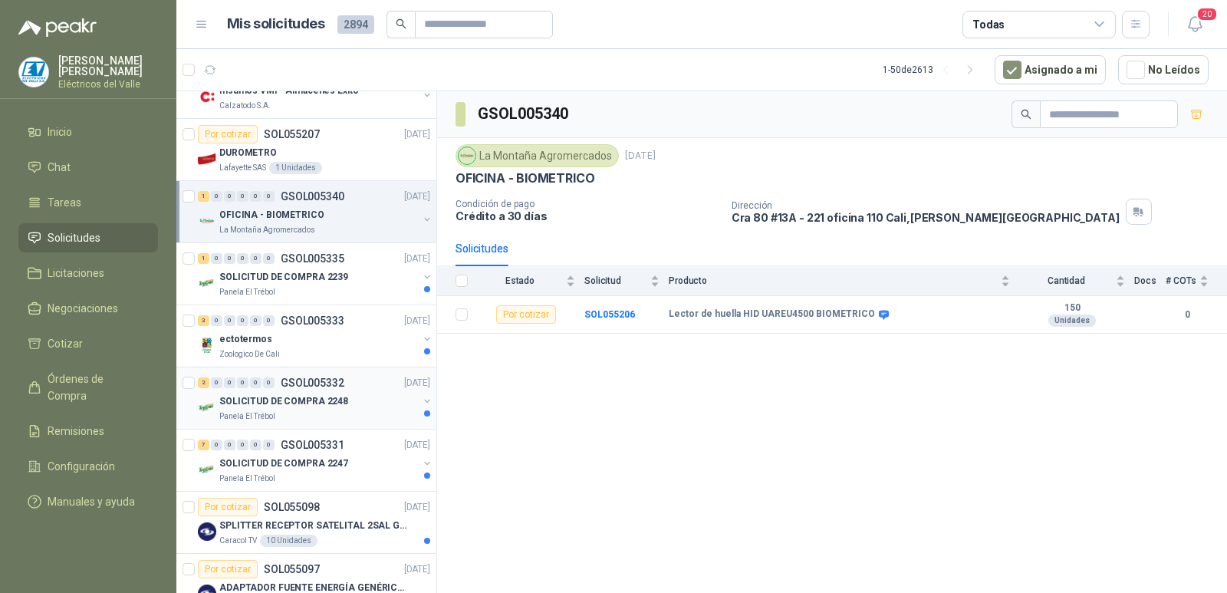
scroll to position [690, 0]
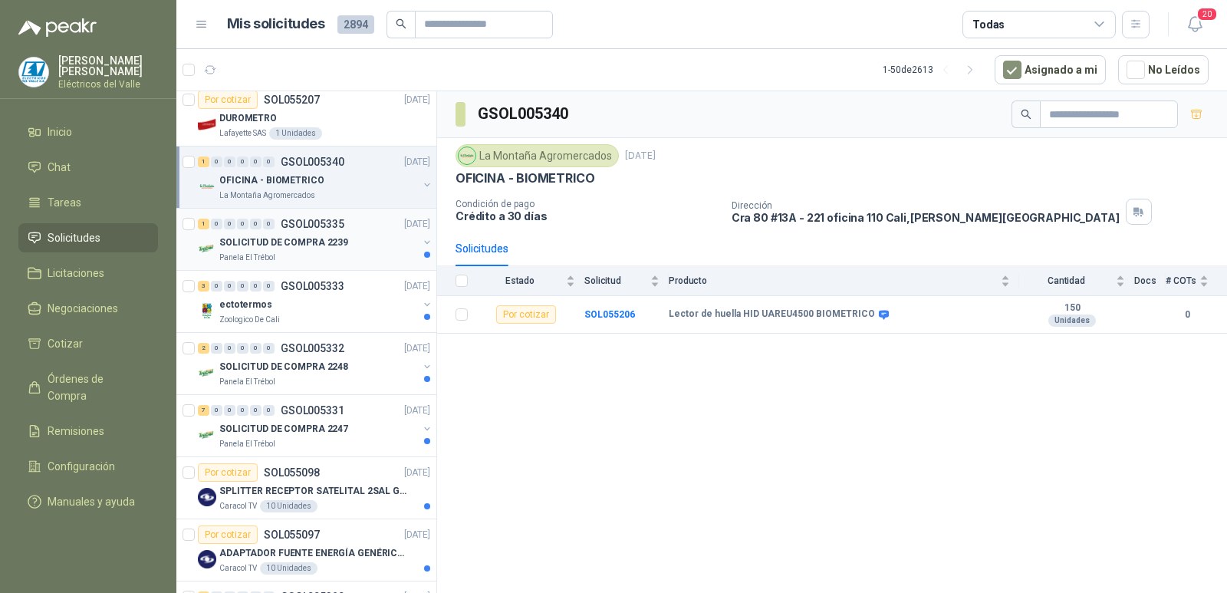
click at [302, 247] on p "SOLICITUD DE COMPRA 2239" at bounding box center [283, 242] width 129 height 15
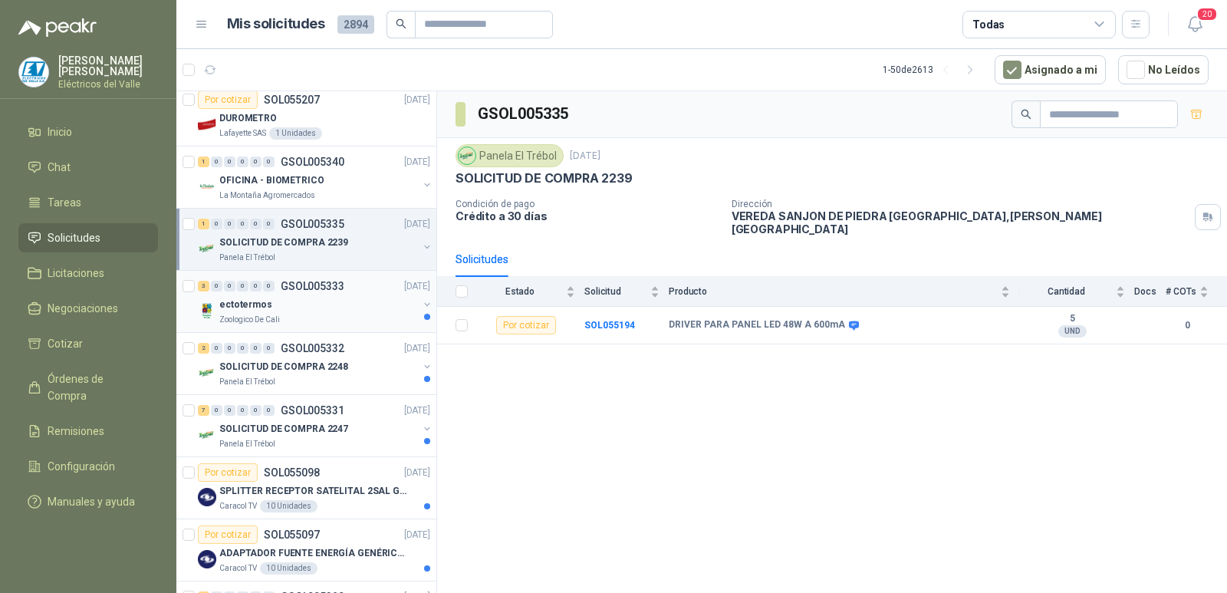
click at [304, 304] on div "ectotermos" at bounding box center [318, 304] width 199 height 18
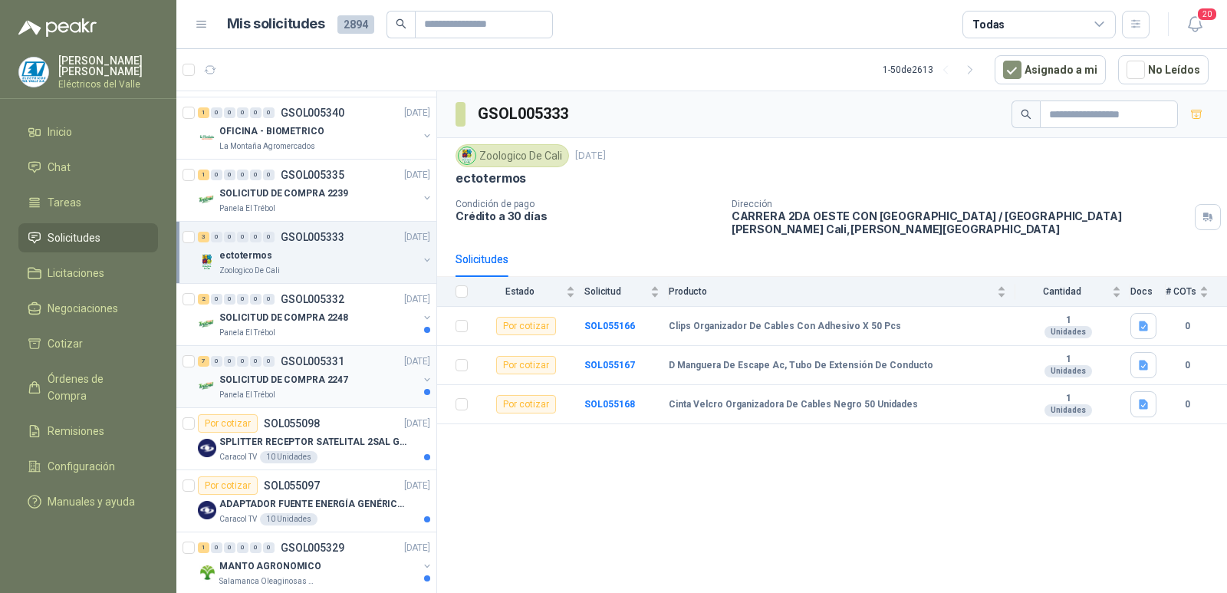
scroll to position [767, 0]
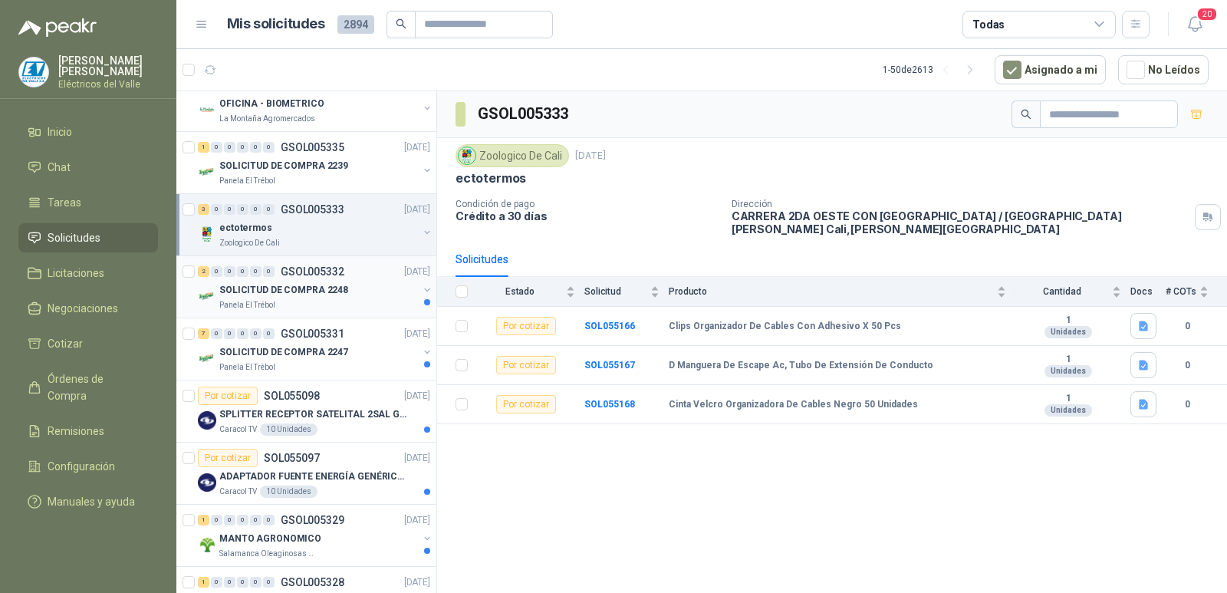
click at [321, 295] on p "SOLICITUD DE COMPRA 2248" at bounding box center [283, 290] width 129 height 15
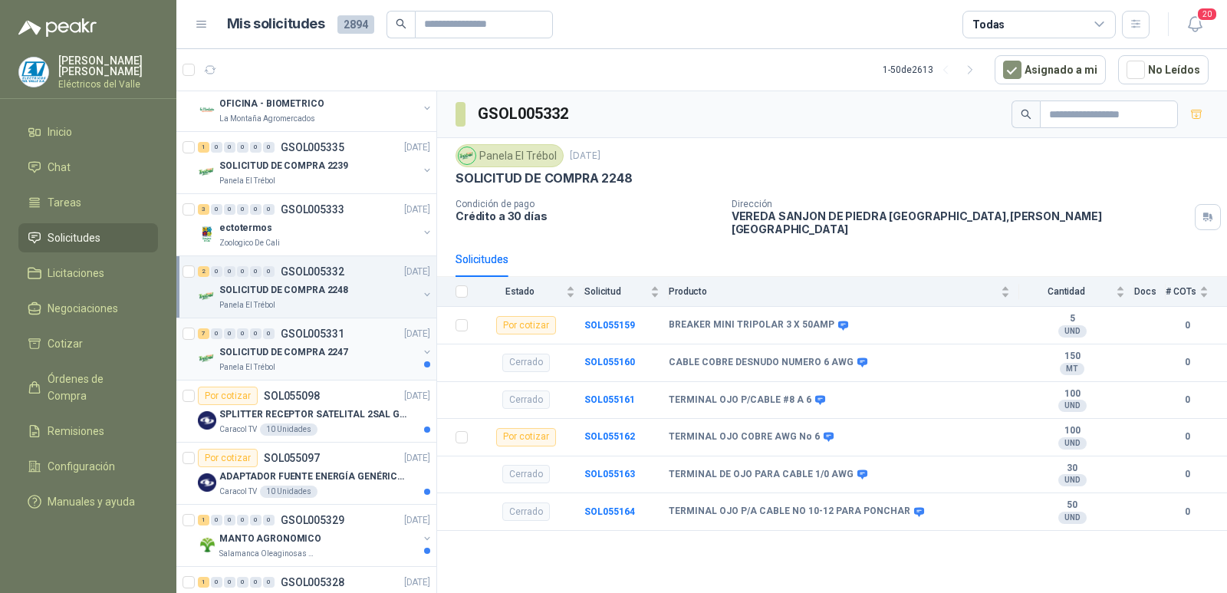
click at [324, 351] on p "SOLICITUD DE COMPRA 2247" at bounding box center [283, 352] width 129 height 15
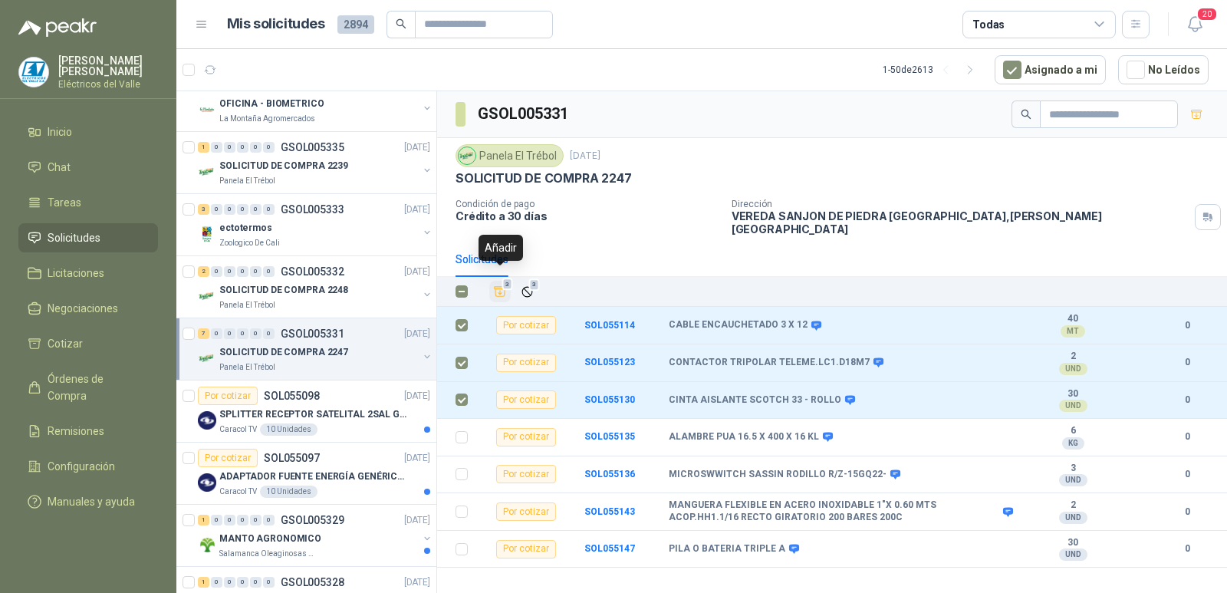
click at [501, 287] on icon "Añadir" at bounding box center [501, 292] width 12 height 10
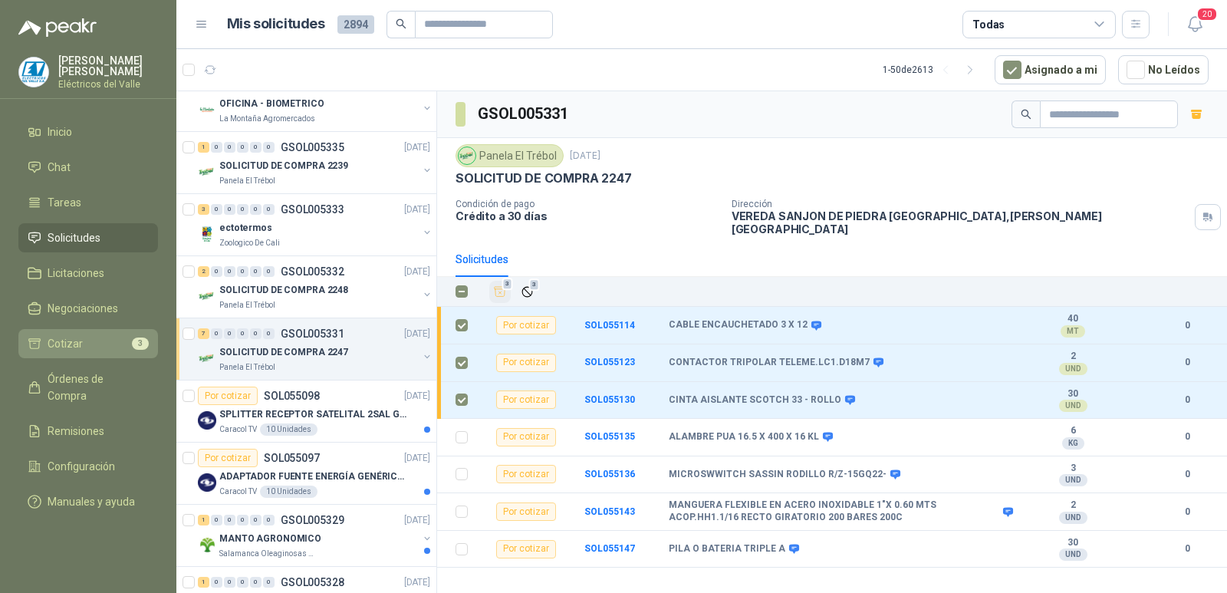
click at [101, 341] on li "Cotizar 3" at bounding box center [88, 343] width 121 height 17
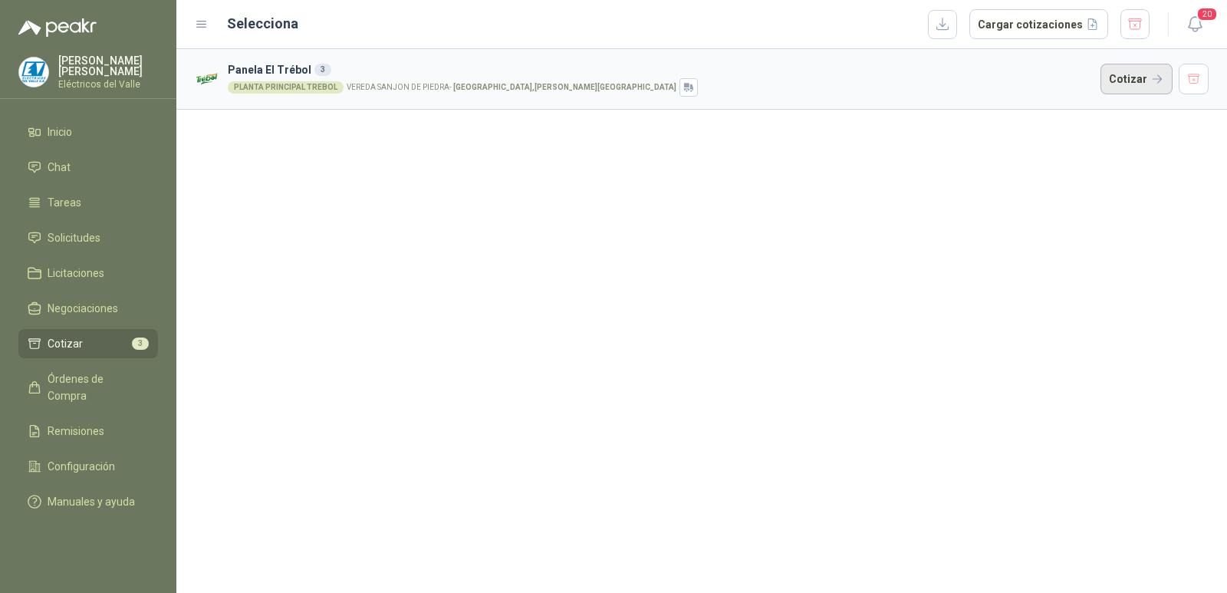
click at [1133, 79] on button "Cotizar" at bounding box center [1137, 79] width 72 height 31
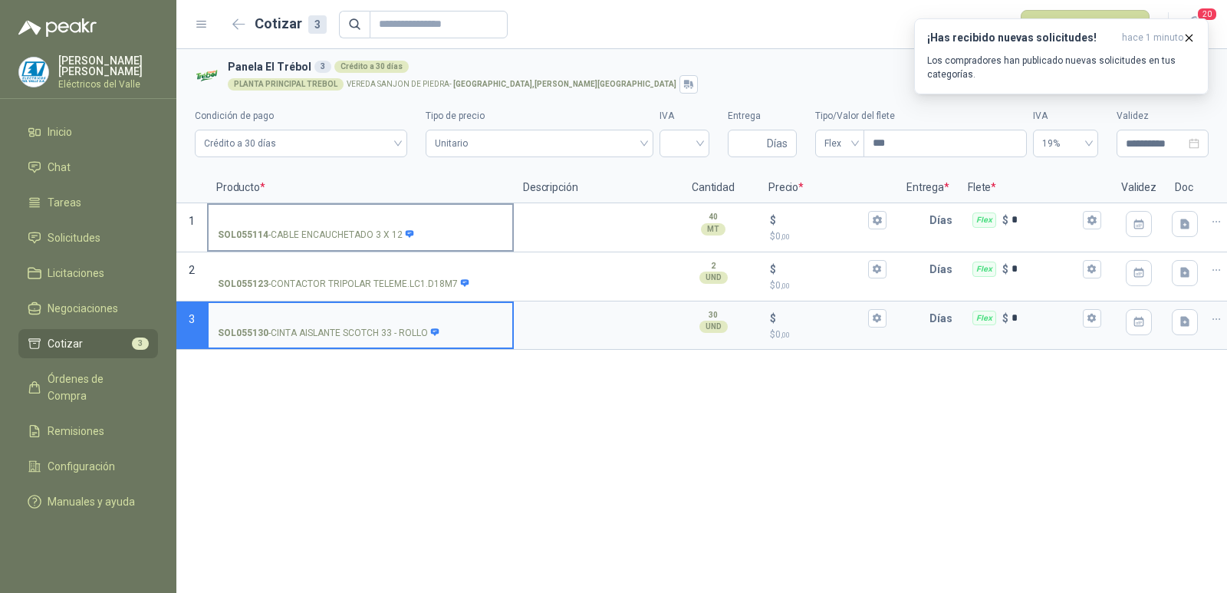
click at [380, 215] on input "SOL055114 - CABLE ENCAUCHETADO 3 X 12" at bounding box center [360, 221] width 285 height 12
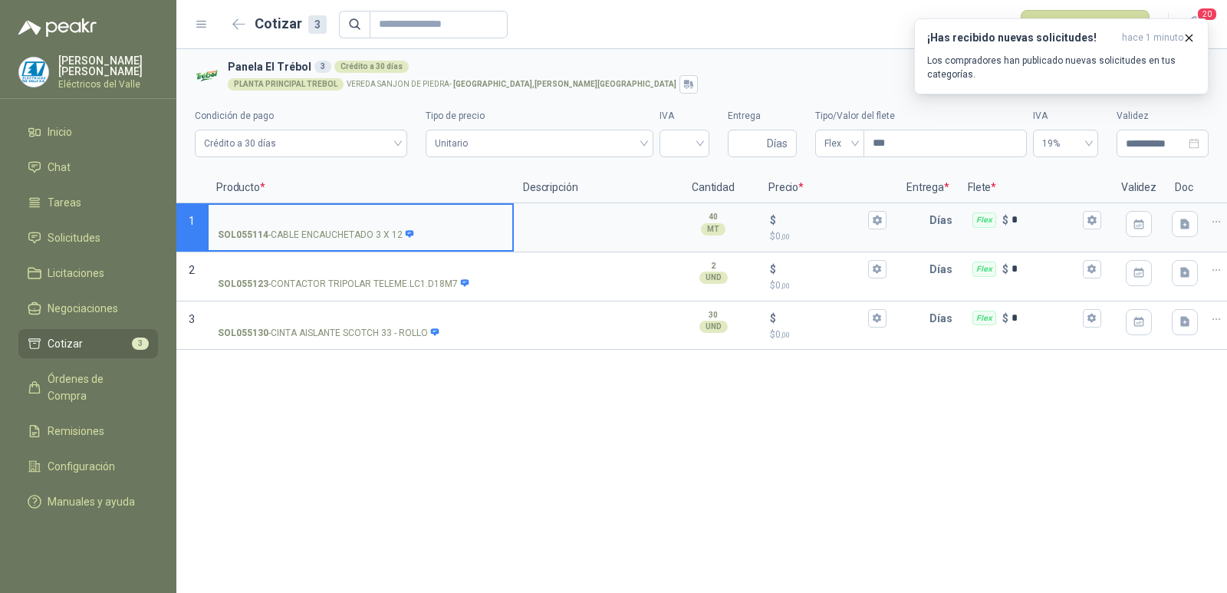
click at [421, 220] on input "SOL055114 - CABLE ENCAUCHETADO 3 X 12" at bounding box center [360, 221] width 285 height 12
click at [805, 217] on input "$ $ 0 ,00" at bounding box center [822, 220] width 86 height 12
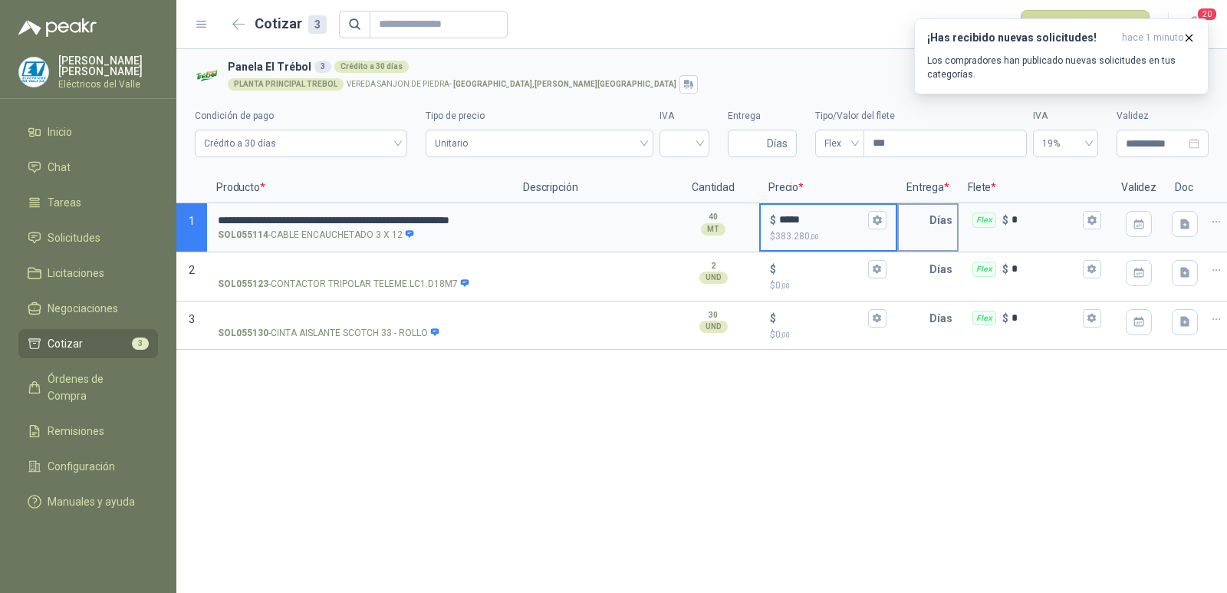
type input "*****"
click at [904, 218] on input "text" at bounding box center [914, 220] width 31 height 31
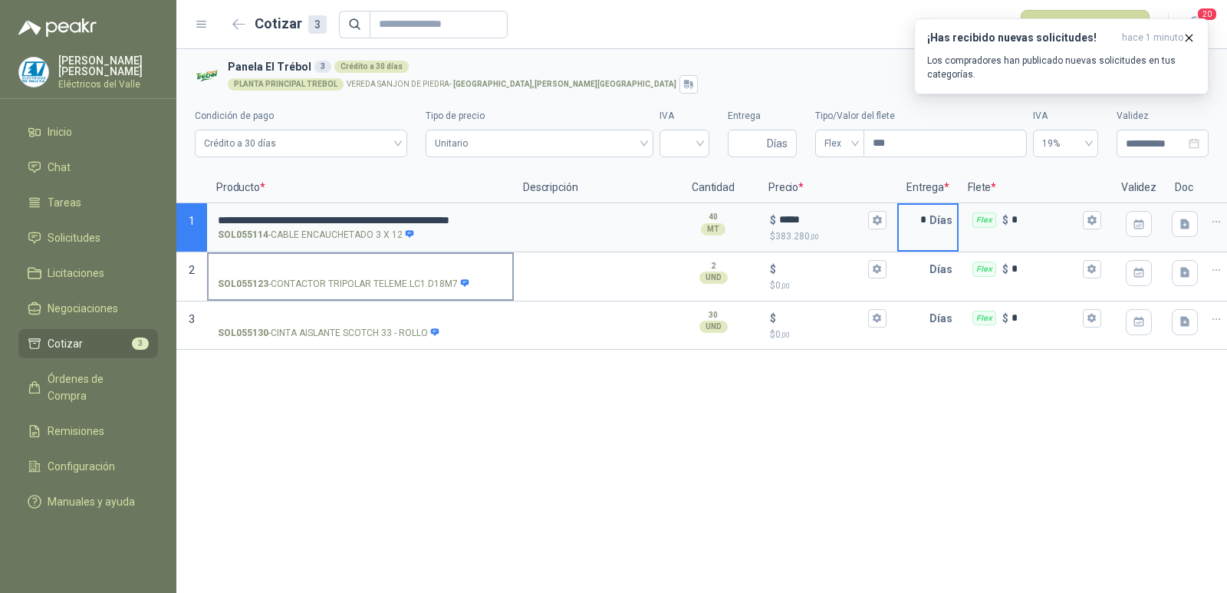
type input "*"
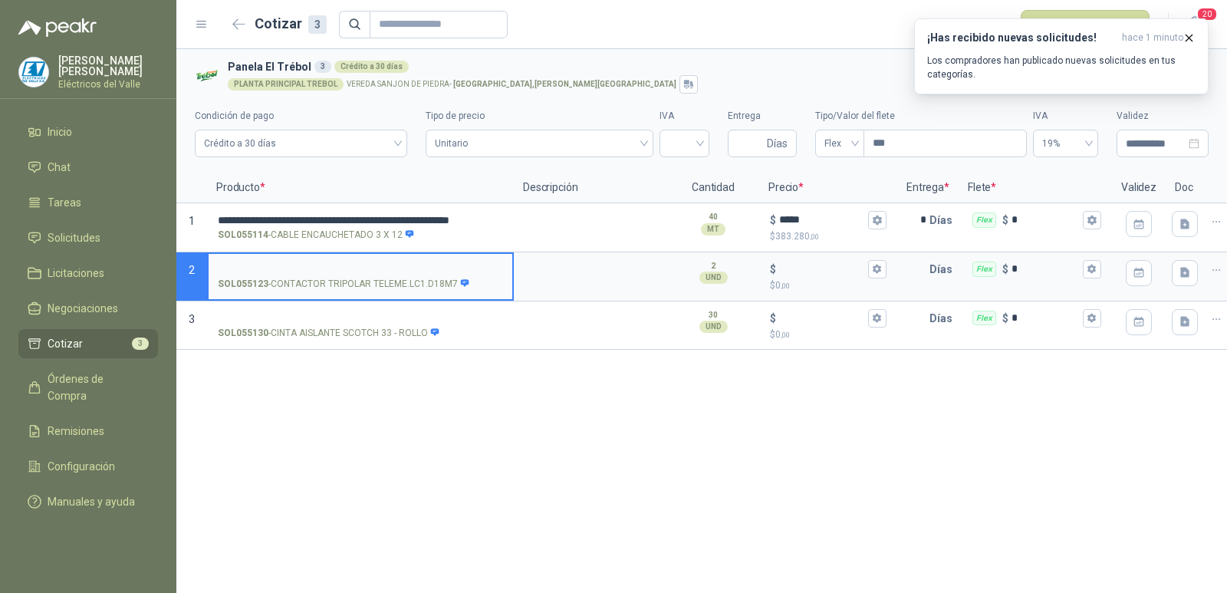
click at [340, 266] on input "SOL055123 - CONTACTOR TRIPOLAR TELEME.LC1.D18M7" at bounding box center [360, 270] width 285 height 12
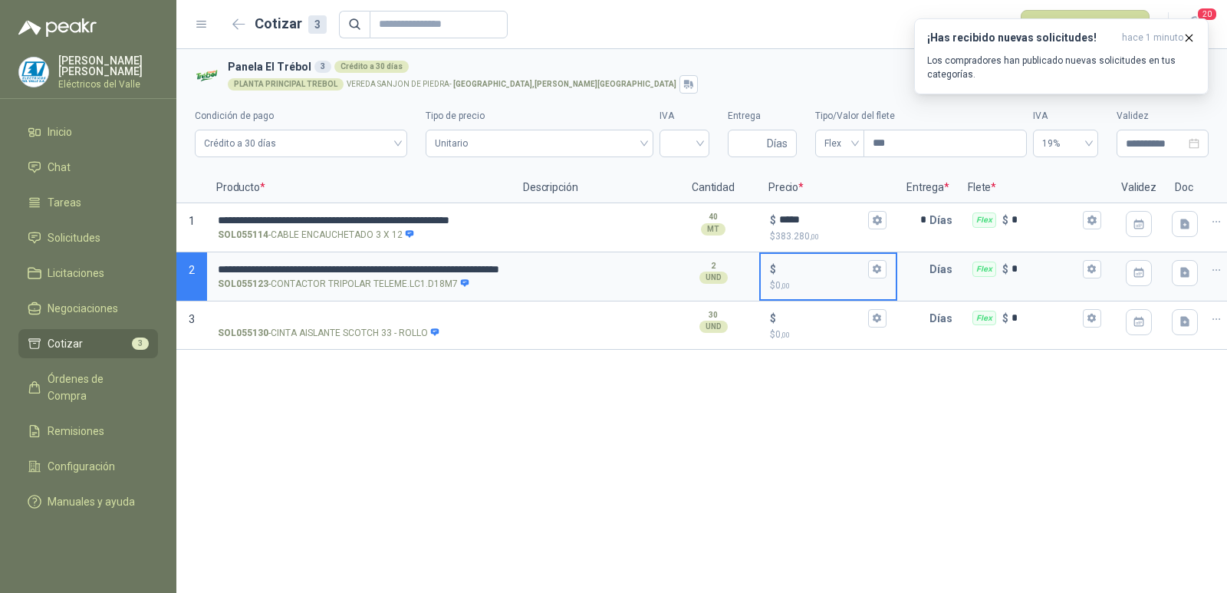
click at [818, 273] on input "$ $ 0 ,00" at bounding box center [822, 269] width 86 height 12
type input "*******"
click at [361, 319] on input "SOL055130 - CINTA AISLANTE SCOTCH 33 - ROLLO" at bounding box center [360, 319] width 285 height 12
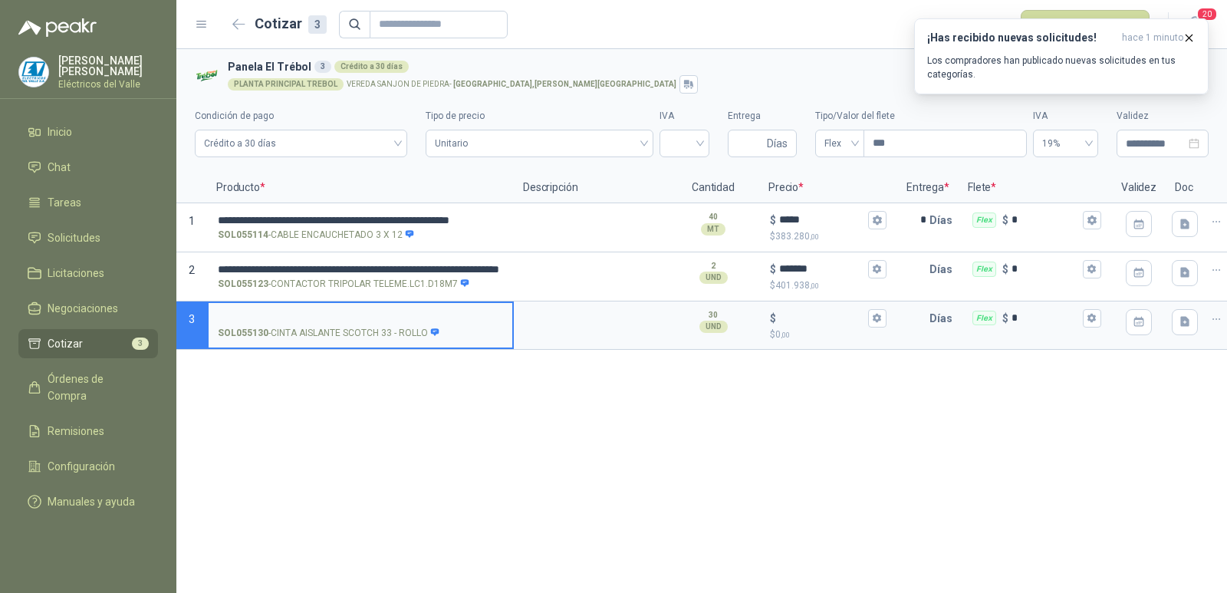
click at [400, 314] on input "SOL055130 - CINTA AISLANTE SCOTCH 33 - ROLLO" at bounding box center [360, 319] width 285 height 12
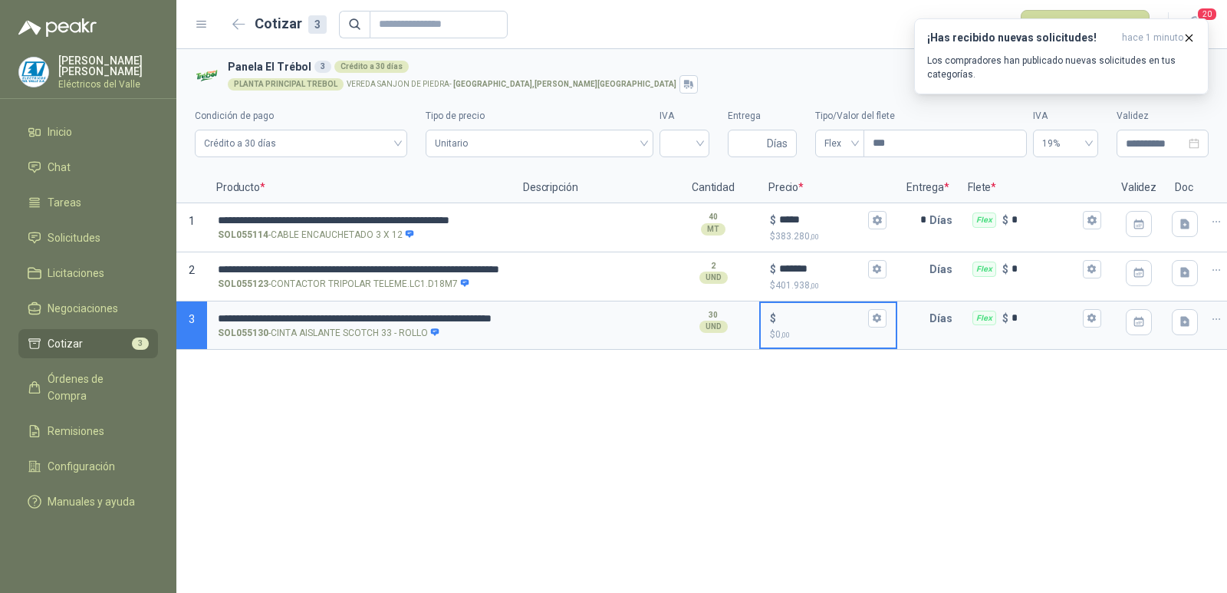
click at [805, 318] on input "$ $ 0 ,00" at bounding box center [822, 318] width 86 height 12
type input "******"
click at [578, 454] on div "**********" at bounding box center [701, 321] width 1051 height 544
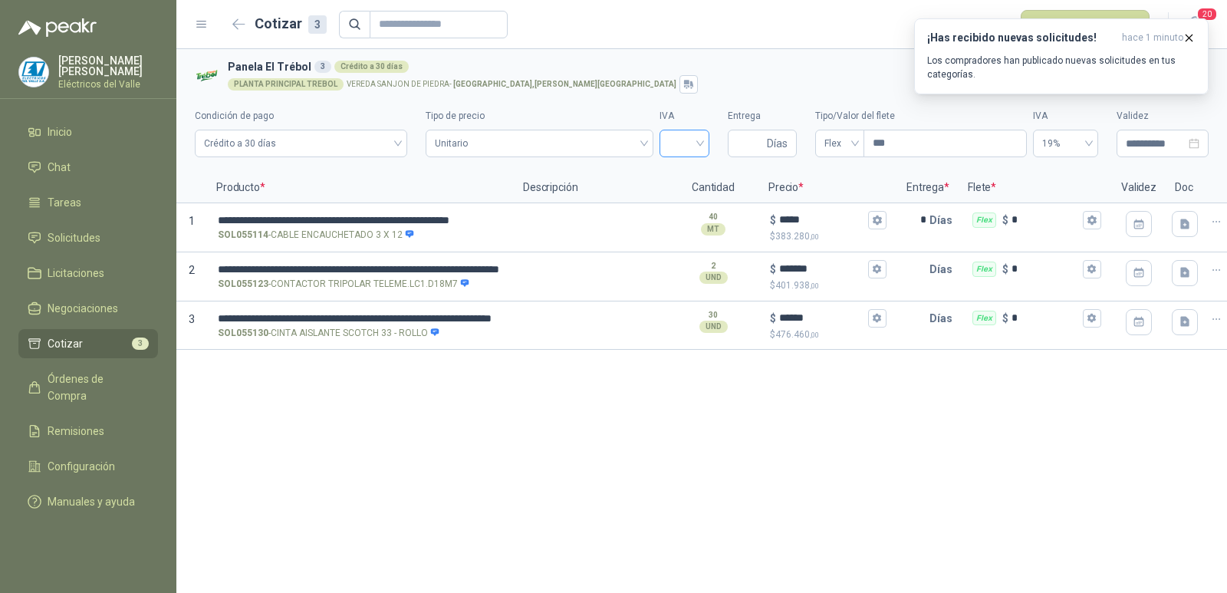
click at [700, 148] on div at bounding box center [685, 144] width 50 height 28
click at [688, 172] on div "19%" at bounding box center [684, 175] width 25 height 17
click at [743, 143] on input "Entrega" at bounding box center [750, 143] width 27 height 26
type input "*"
click at [1188, 35] on icon "button" at bounding box center [1189, 37] width 13 height 13
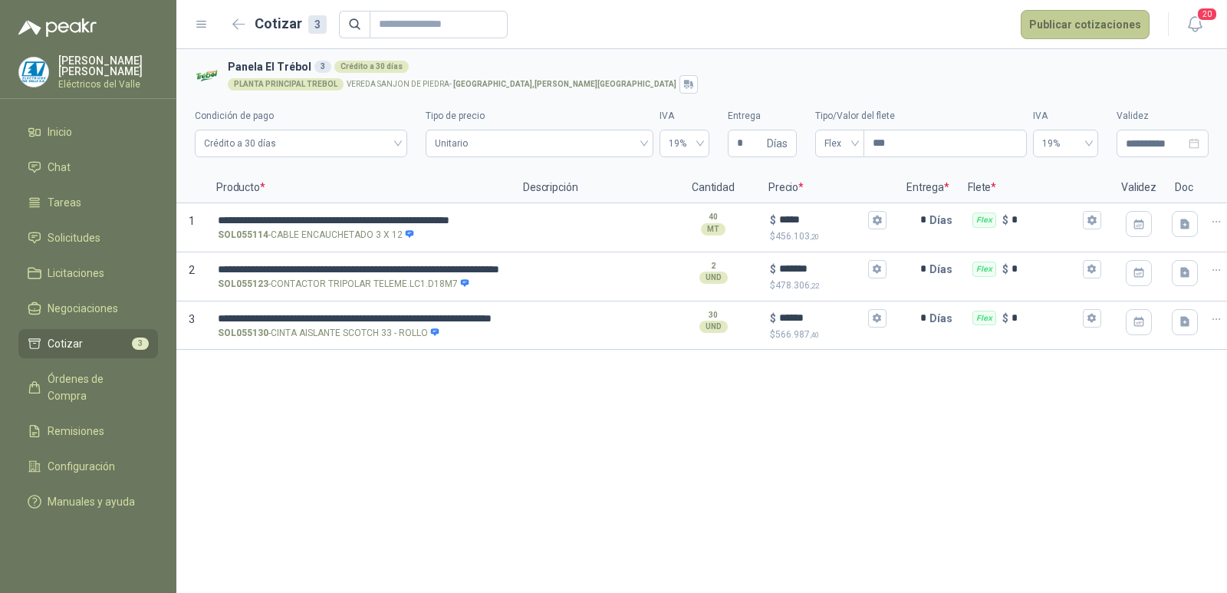
click at [1097, 26] on button "Publicar cotizaciones" at bounding box center [1085, 24] width 129 height 29
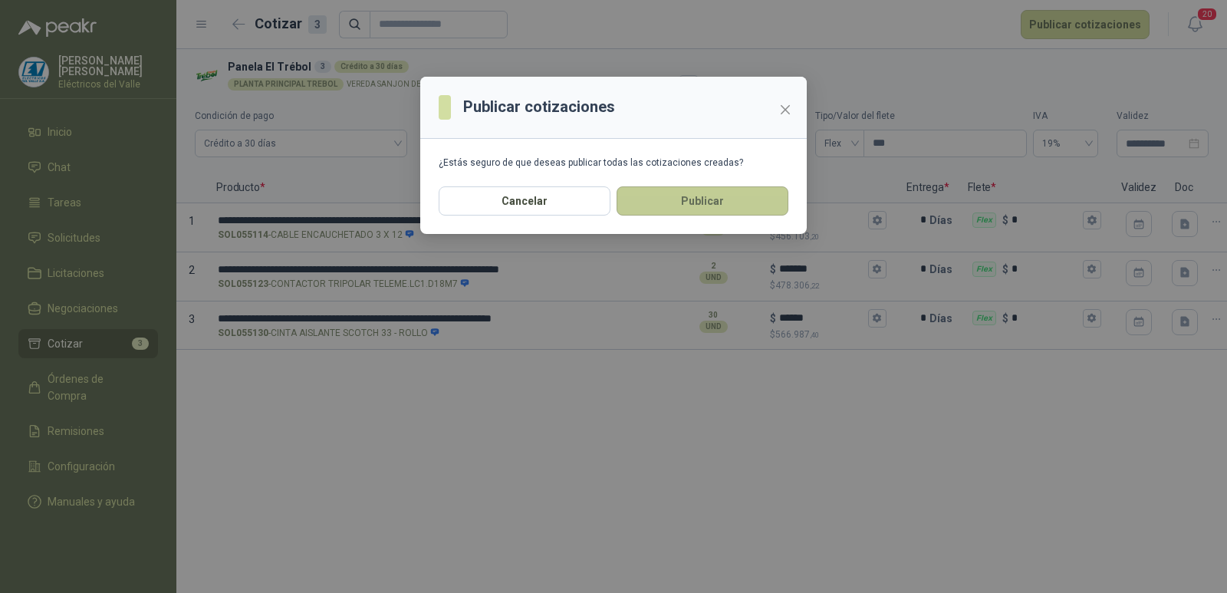
click at [700, 211] on button "Publicar" at bounding box center [703, 200] width 172 height 29
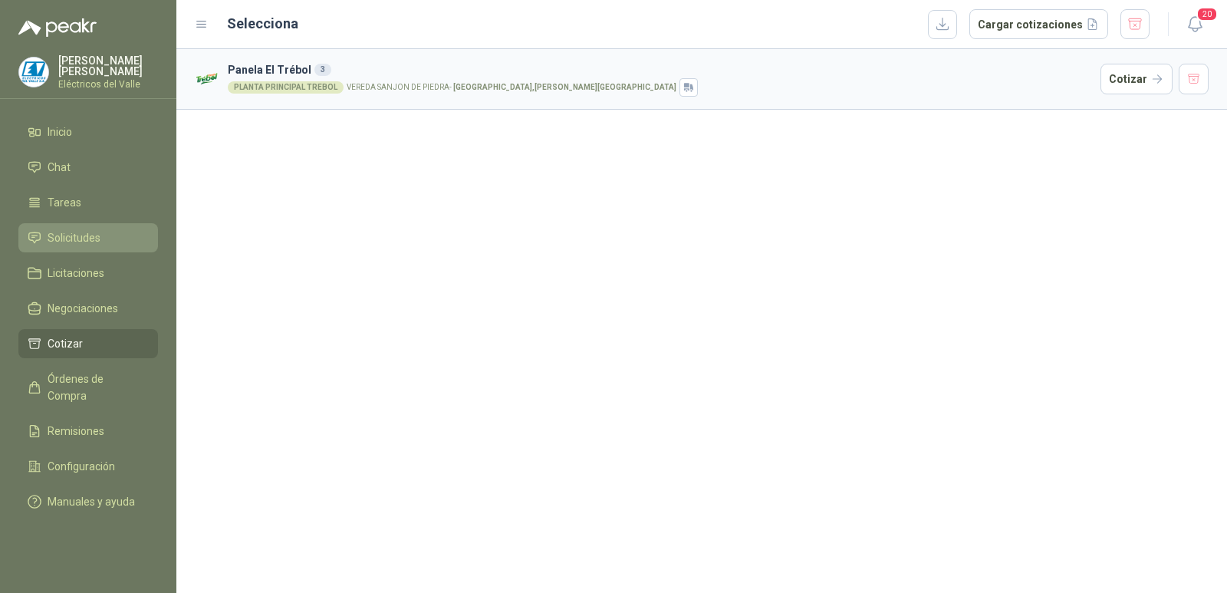
click at [88, 237] on span "Solicitudes" at bounding box center [74, 237] width 53 height 17
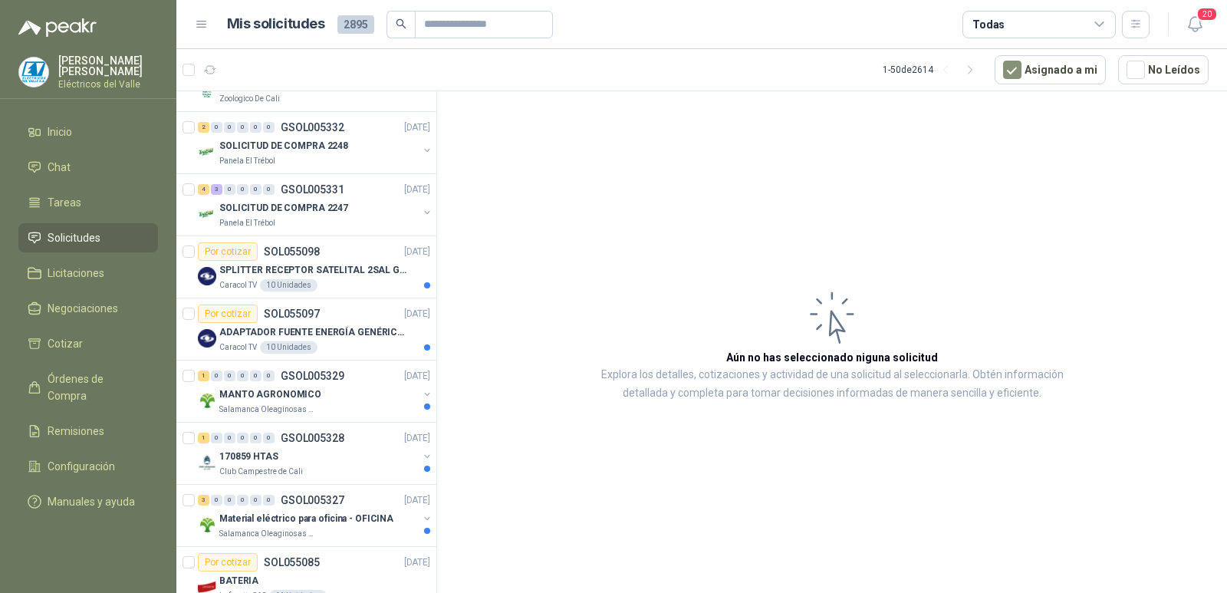
scroll to position [997, 0]
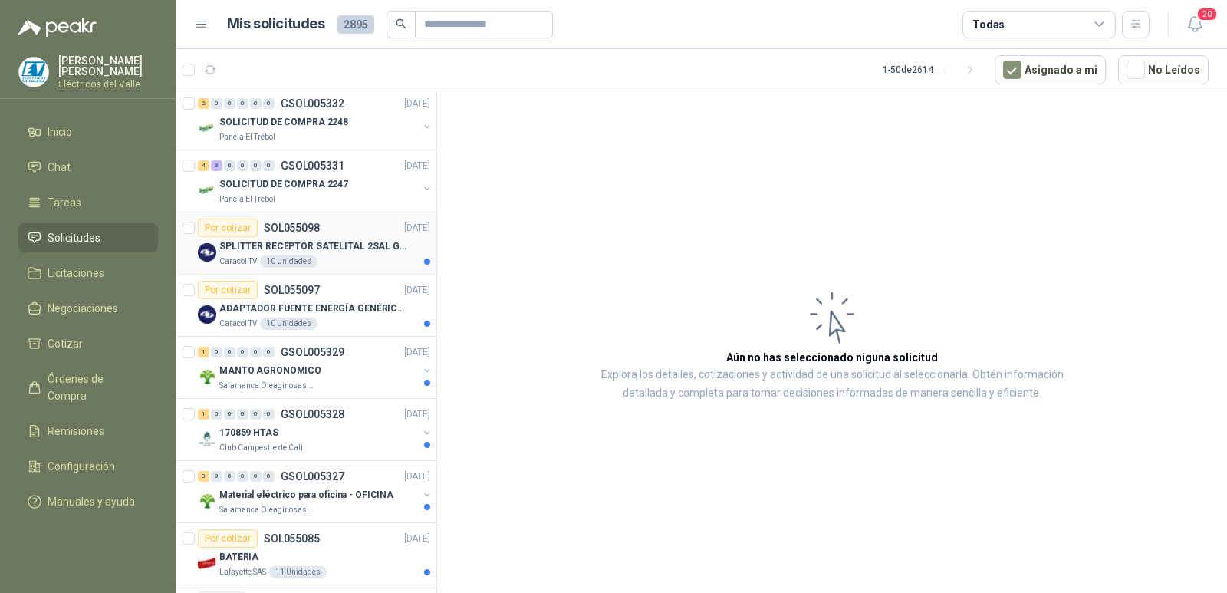
click at [354, 258] on div "Caracol TV 10 Unidades" at bounding box center [324, 261] width 211 height 12
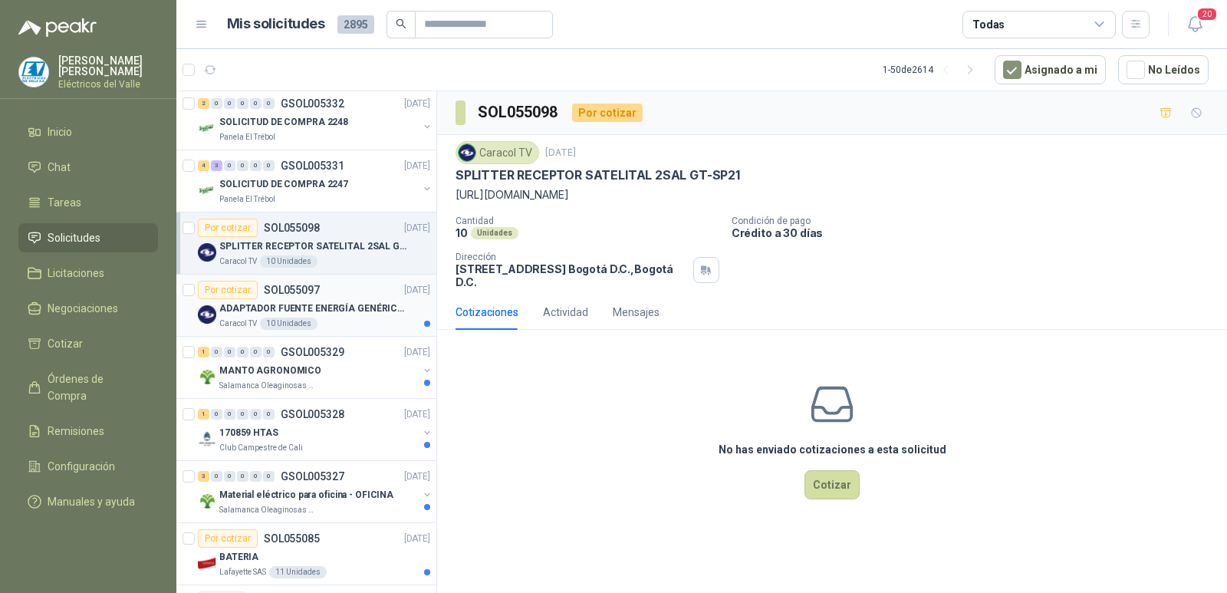
click at [324, 306] on p "ADAPTADOR FUENTE ENERGÍA GENÉRICO 24V 1A" at bounding box center [314, 308] width 191 height 15
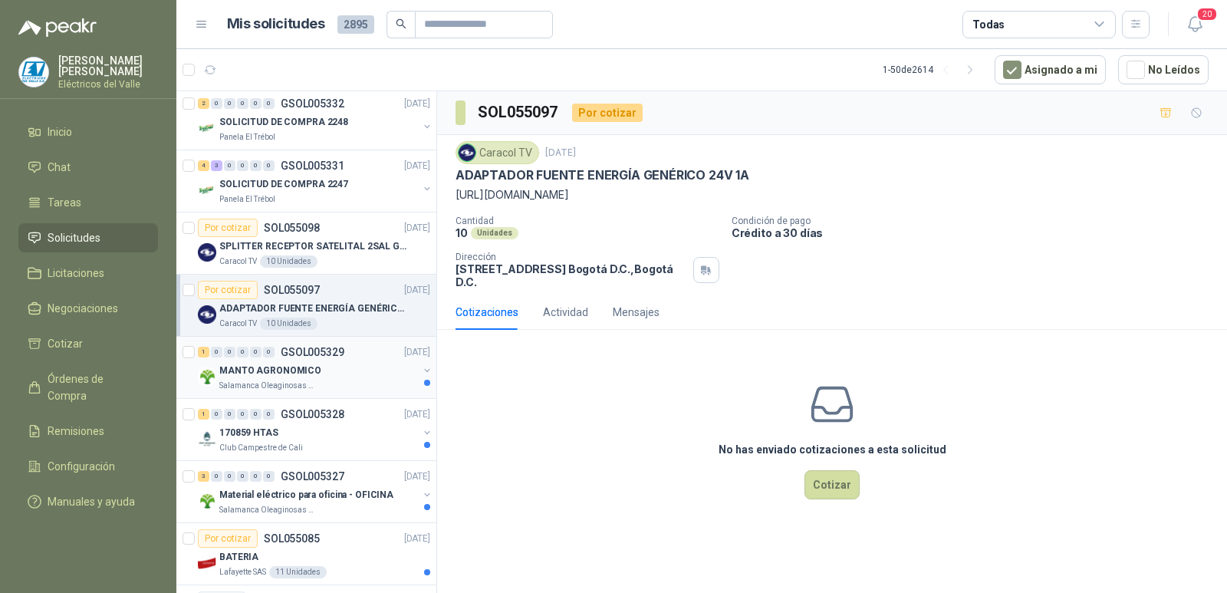
click at [346, 371] on div "MANTO AGRONOMICO" at bounding box center [318, 370] width 199 height 18
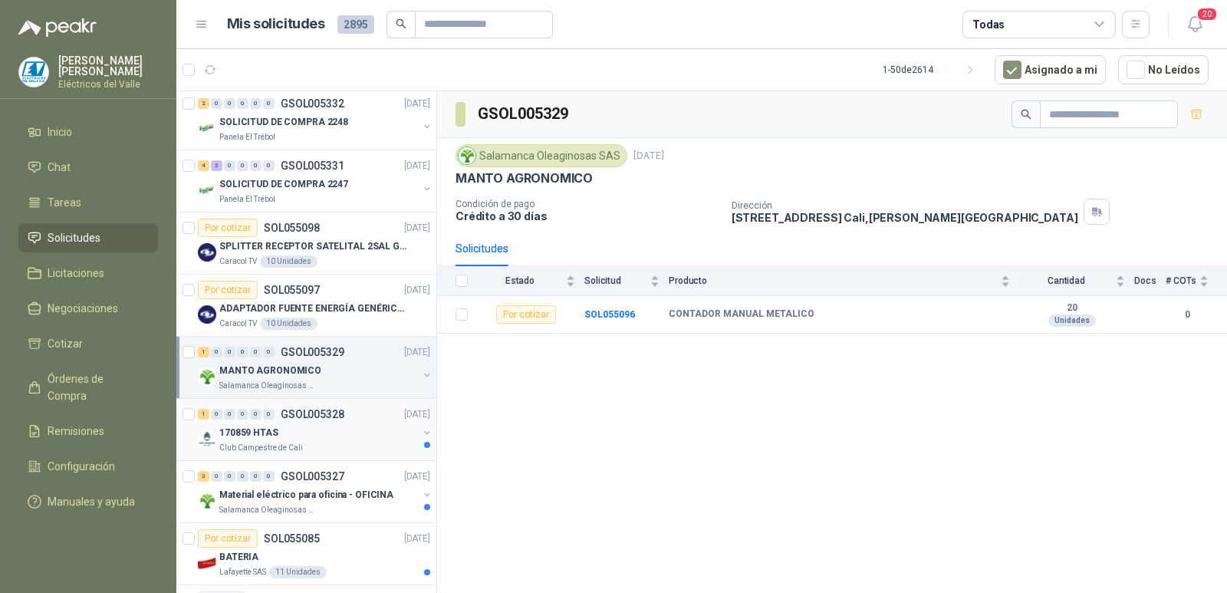
click at [338, 433] on div "170859 HTAS" at bounding box center [318, 432] width 199 height 18
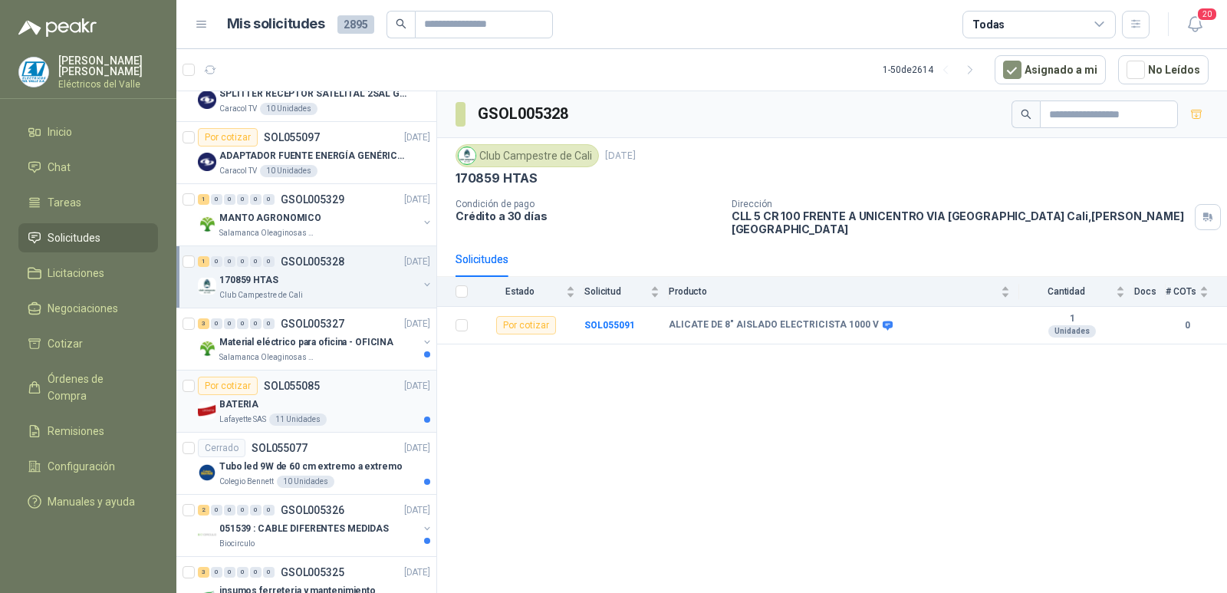
scroll to position [1151, 0]
click at [348, 330] on div "3 0 0 0 0 0 GSOL005327 [DATE]" at bounding box center [315, 323] width 235 height 18
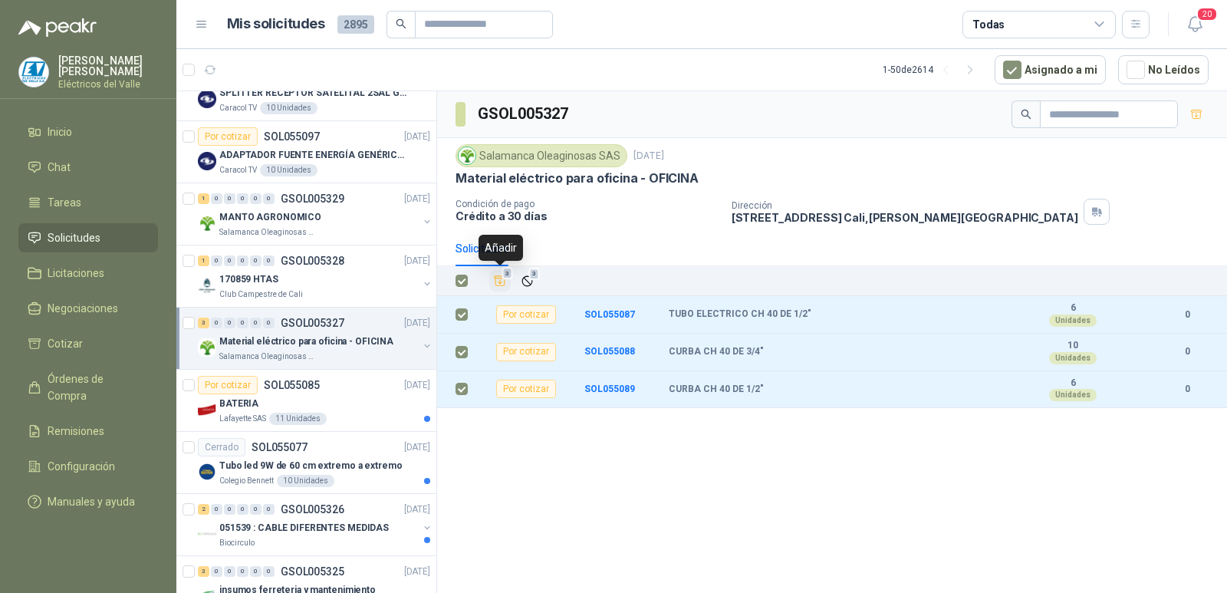
click at [502, 282] on icon "Añadir" at bounding box center [500, 281] width 14 height 14
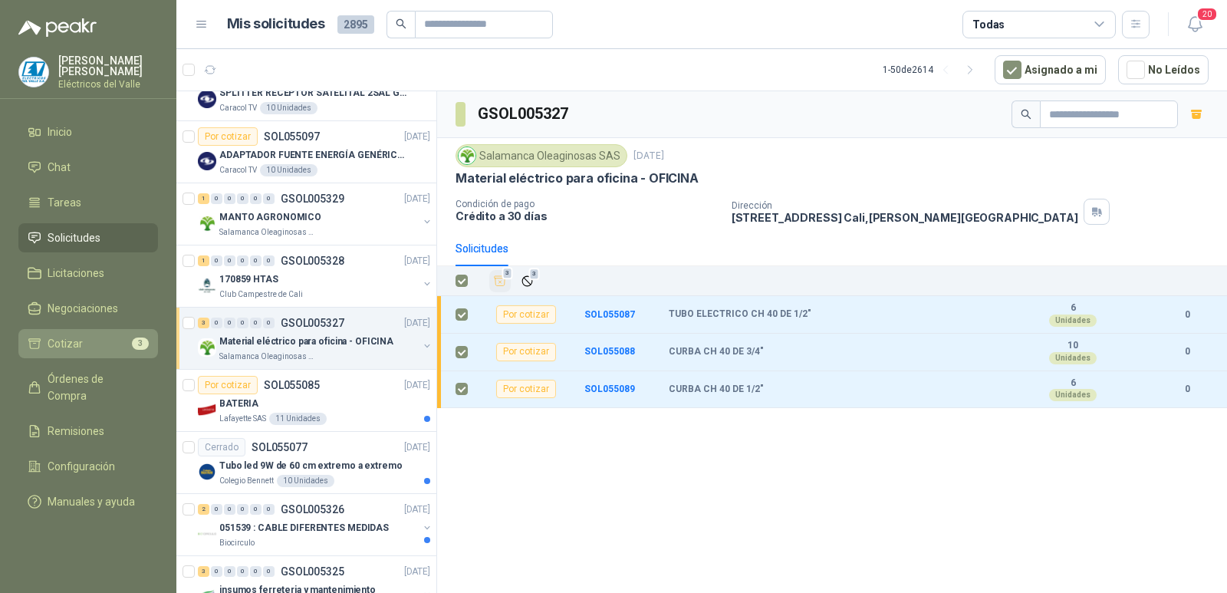
click at [119, 335] on link "Cotizar 3" at bounding box center [88, 343] width 140 height 29
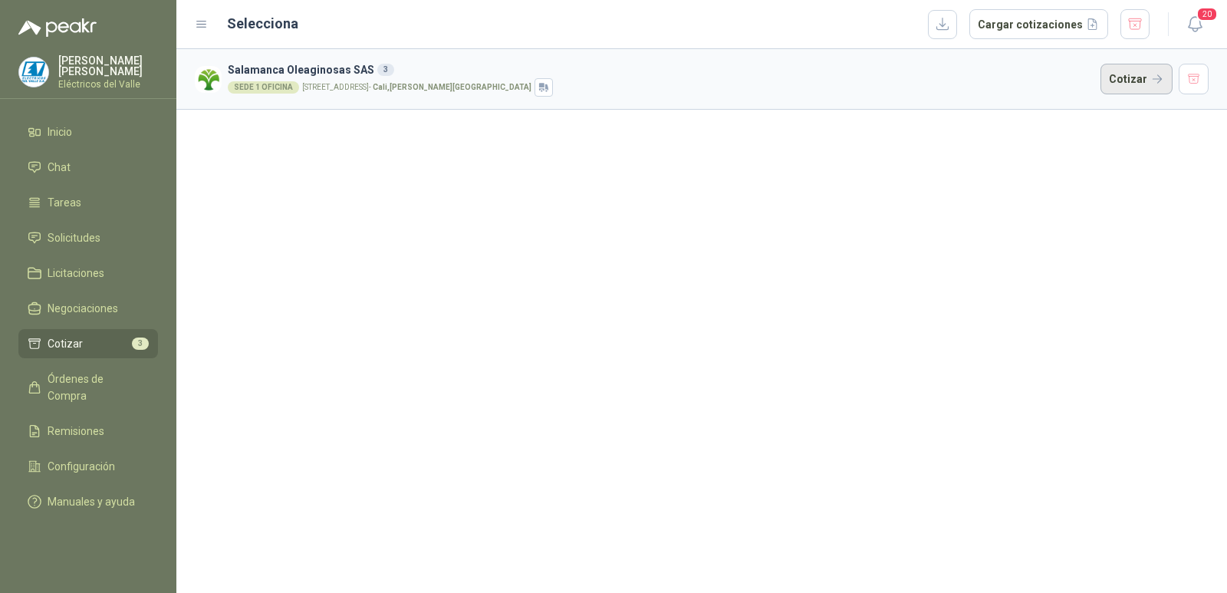
click at [1112, 79] on button "Cotizar" at bounding box center [1137, 79] width 72 height 31
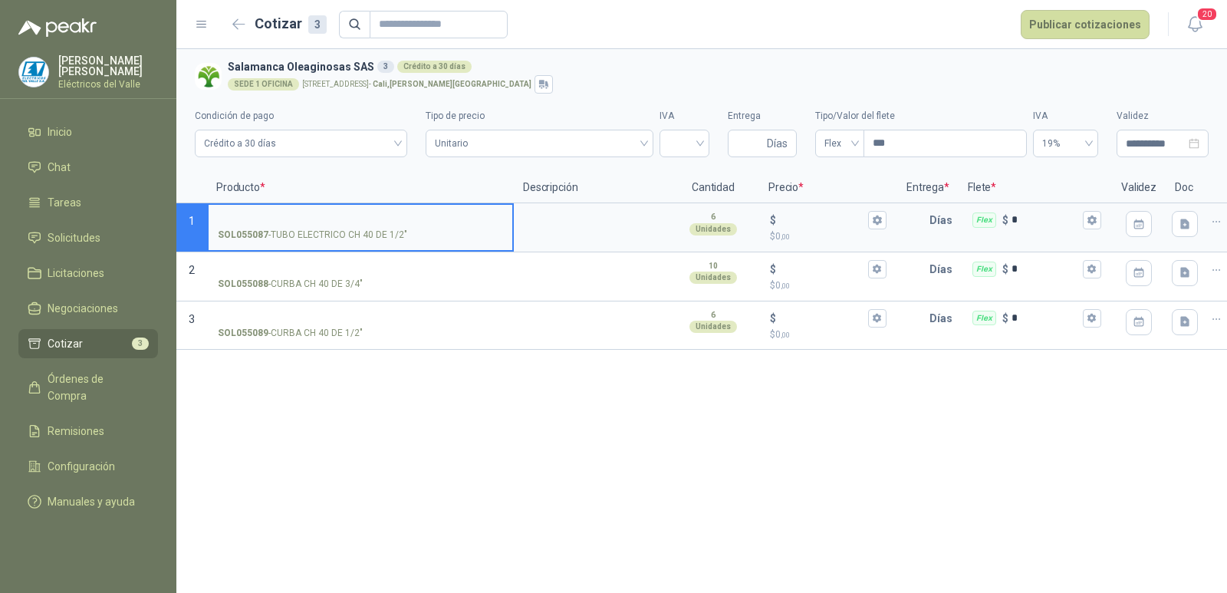
click at [351, 221] on input "SOL055087 - TUBO ELECTRICO CH 40 DE 1/2"" at bounding box center [360, 221] width 285 height 12
click at [411, 219] on input "SOL055087 - TUBO ELECTRICO CH 40 DE 1/2"" at bounding box center [360, 221] width 285 height 12
click at [779, 212] on div "$" at bounding box center [828, 220] width 117 height 18
click at [779, 214] on input "$ $ 0 ,00" at bounding box center [822, 220] width 86 height 12
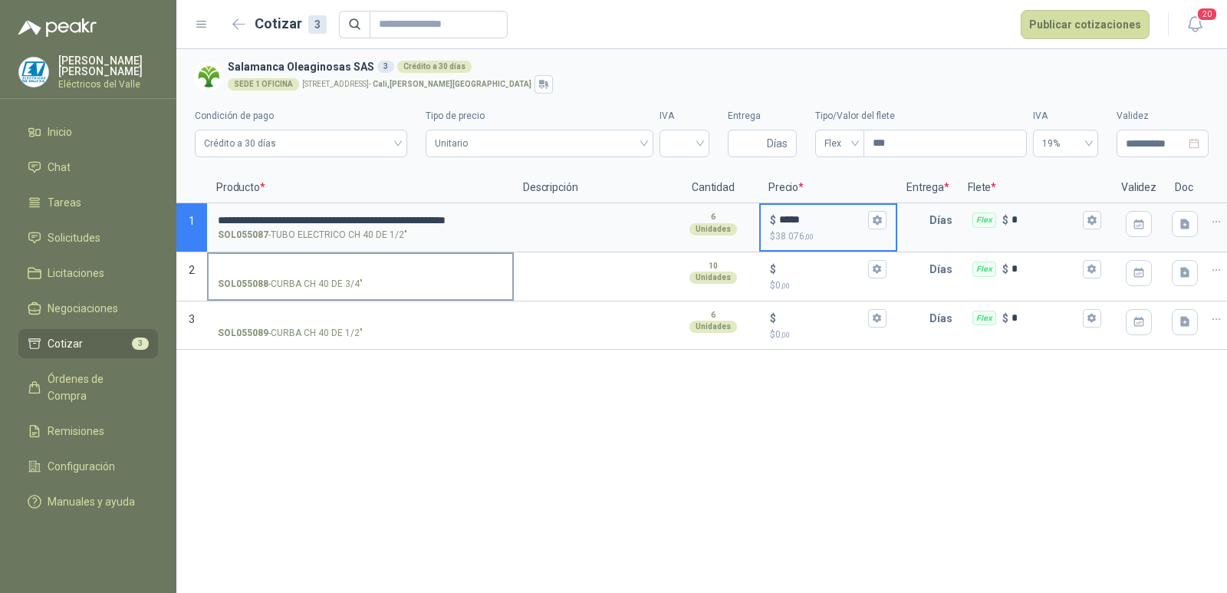
type input "*****"
click at [333, 266] on input "SOL055088 - CURBA CH 40 DE 3/4"" at bounding box center [360, 270] width 285 height 12
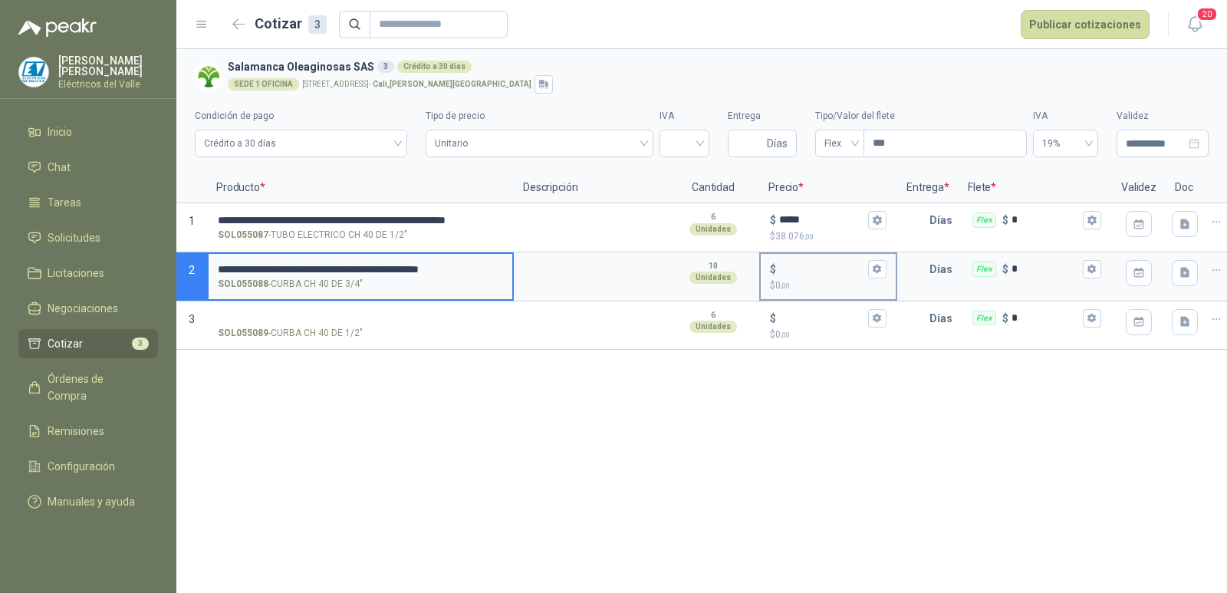
click at [788, 263] on input "$ $ 0 ,00" at bounding box center [822, 269] width 86 height 12
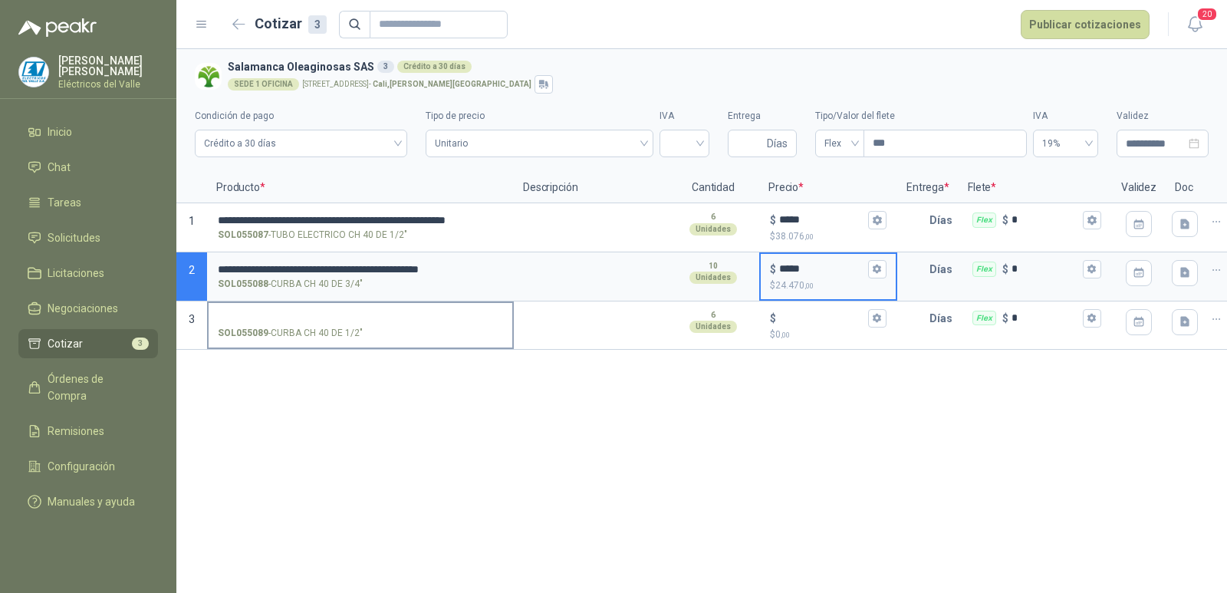
type input "*****"
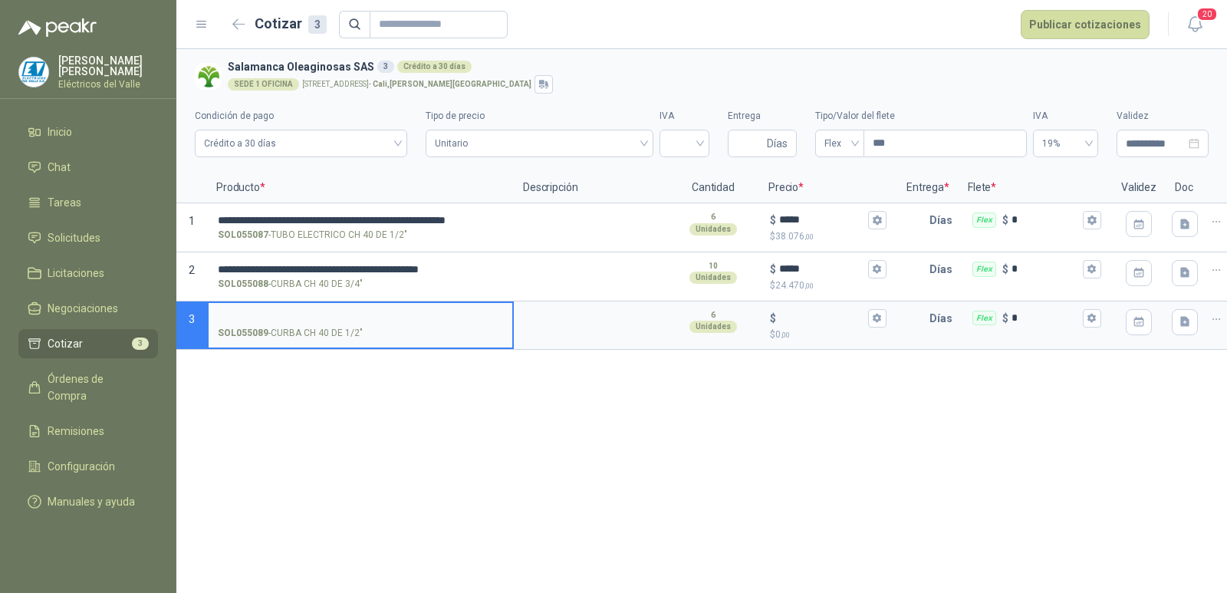
click at [338, 317] on input "SOL055089 - CURBA CH 40 DE 1/2"" at bounding box center [360, 319] width 285 height 12
click at [792, 309] on div "$" at bounding box center [828, 318] width 117 height 18
click at [792, 312] on input "$ $ 0 ,00" at bounding box center [822, 318] width 86 height 12
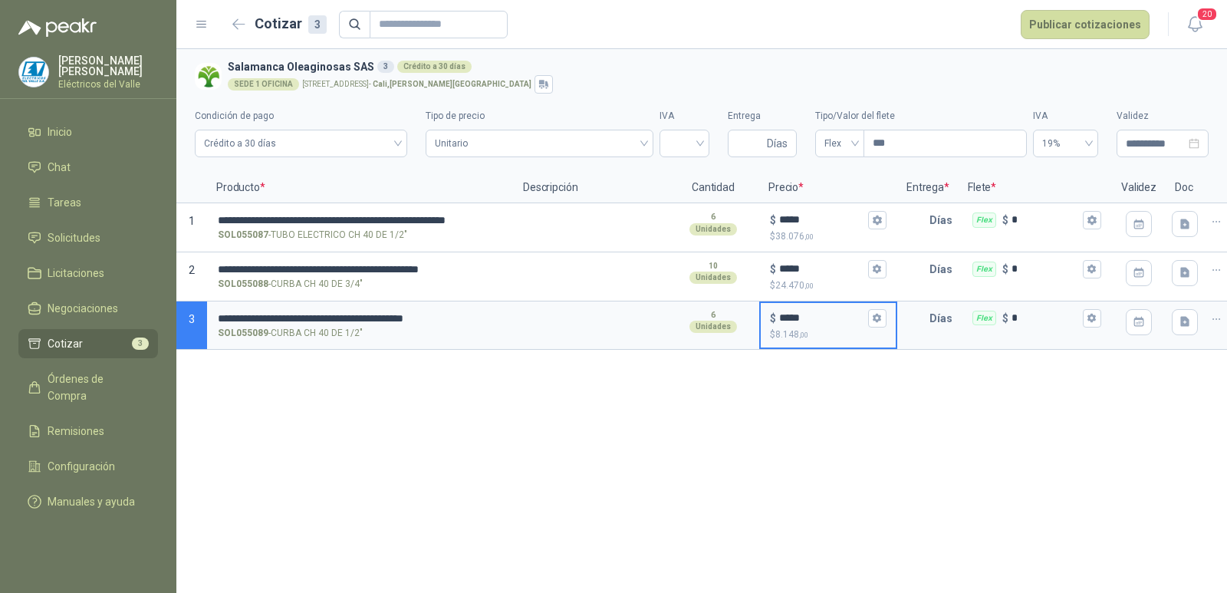
type input "*****"
click at [696, 150] on input "search" at bounding box center [684, 141] width 31 height 23
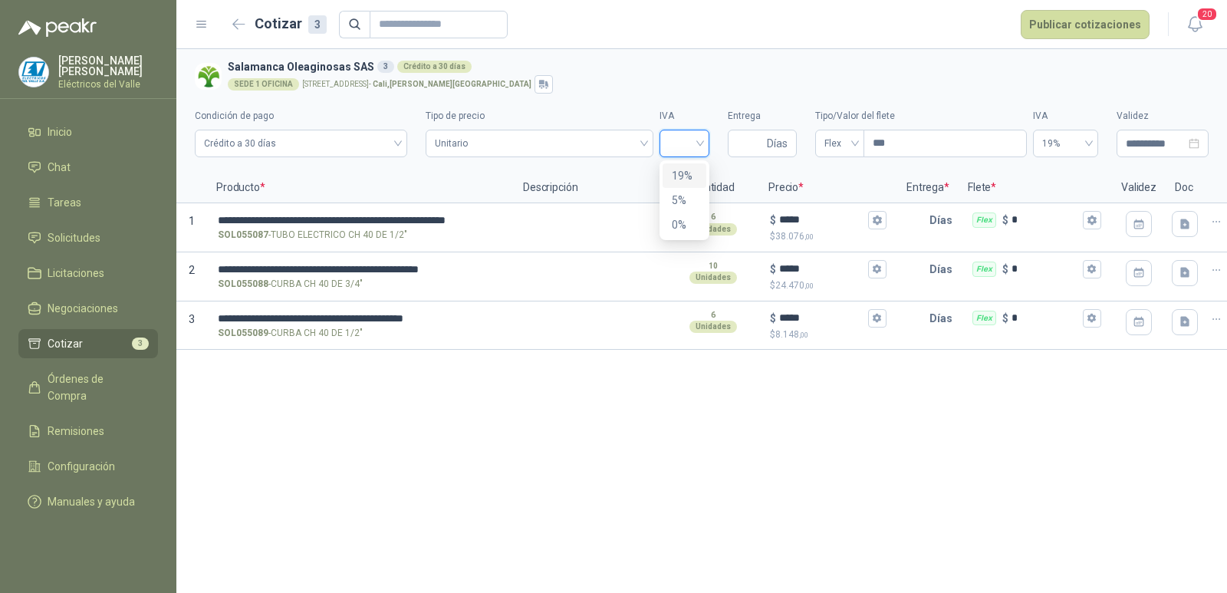
click at [683, 173] on div "19%" at bounding box center [684, 175] width 25 height 17
click at [761, 140] on input "Entrega" at bounding box center [750, 143] width 27 height 26
type input "*"
click at [1098, 31] on button "Publicar cotizaciones" at bounding box center [1085, 24] width 129 height 29
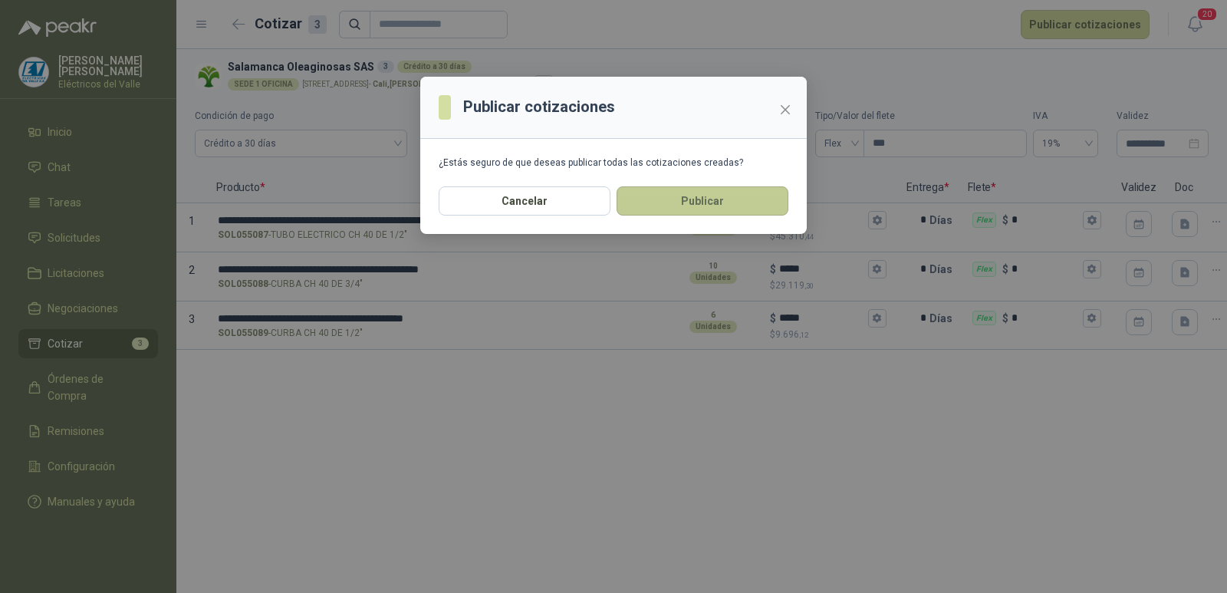
click at [729, 195] on button "Publicar" at bounding box center [703, 200] width 172 height 29
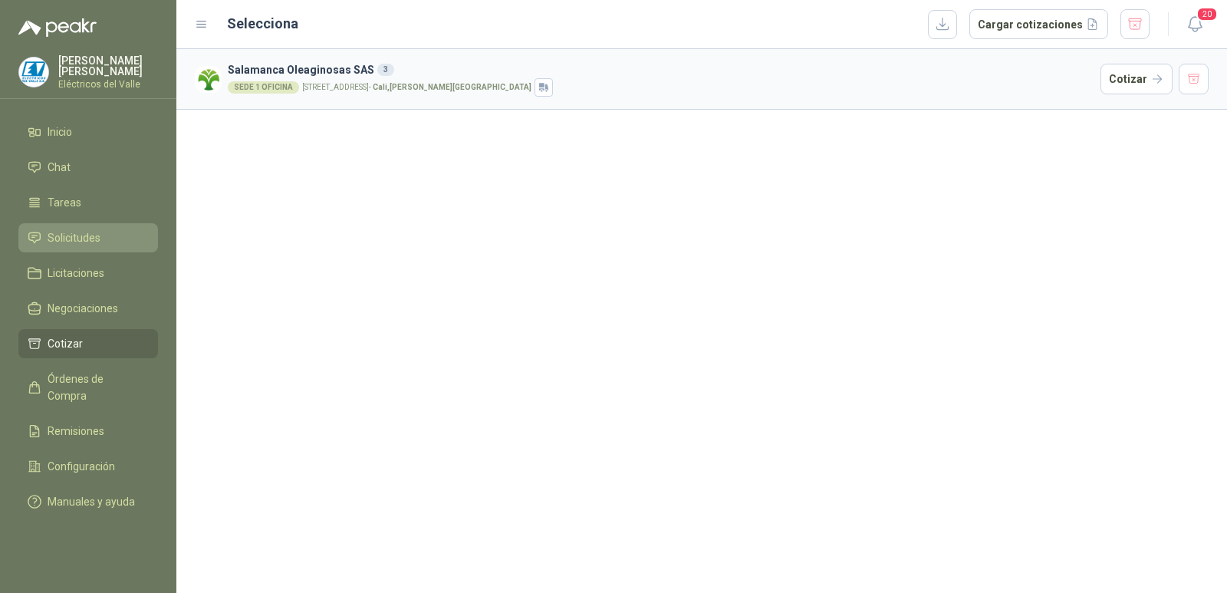
click at [94, 235] on span "Solicitudes" at bounding box center [74, 237] width 53 height 17
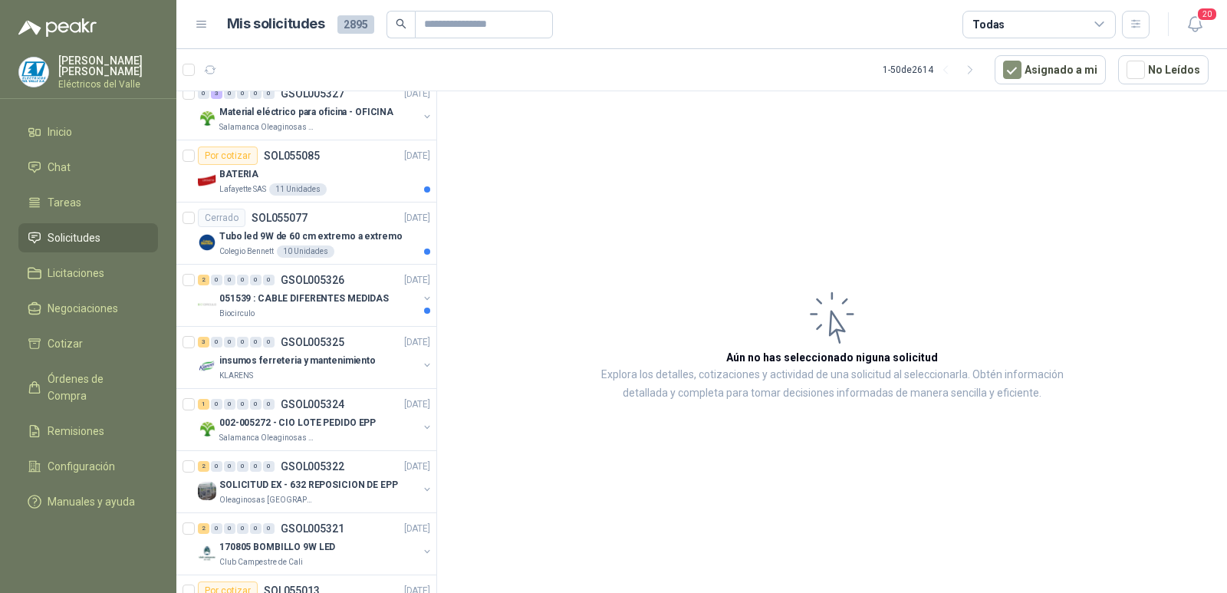
scroll to position [1381, 0]
click at [331, 170] on div "BATERIA" at bounding box center [324, 173] width 211 height 18
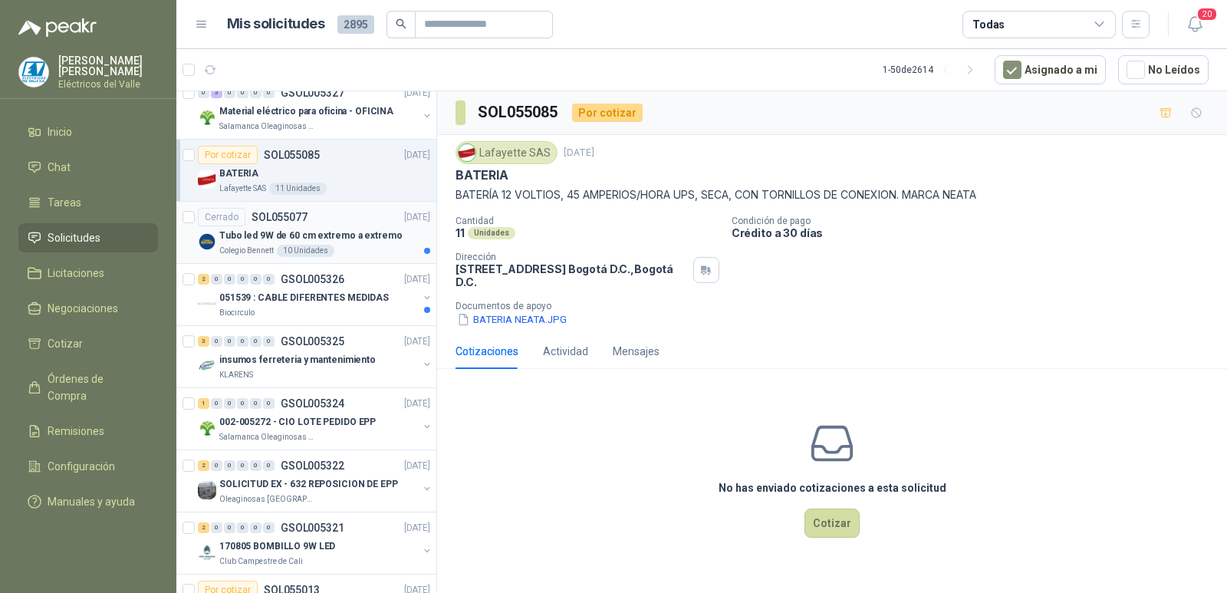
click at [329, 222] on div "Cerrado SOL055077 [DATE]" at bounding box center [314, 217] width 232 height 18
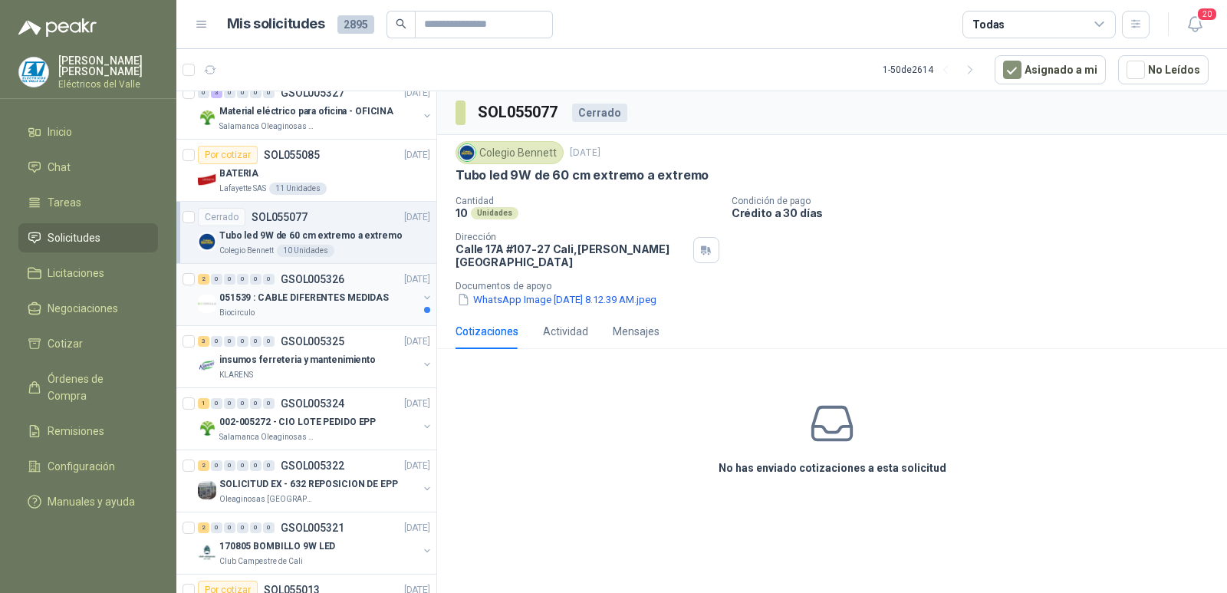
click at [324, 281] on p "GSOL005326" at bounding box center [313, 279] width 64 height 11
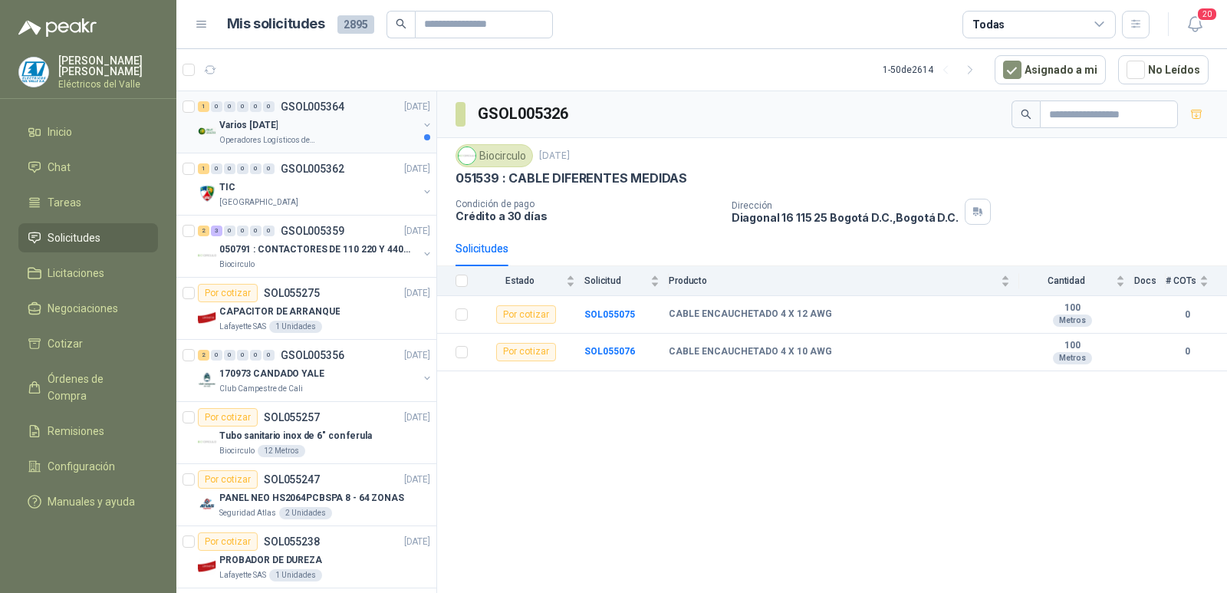
click at [328, 131] on div "Varios [DATE]" at bounding box center [318, 125] width 199 height 18
